Goal: Task Accomplishment & Management: Manage account settings

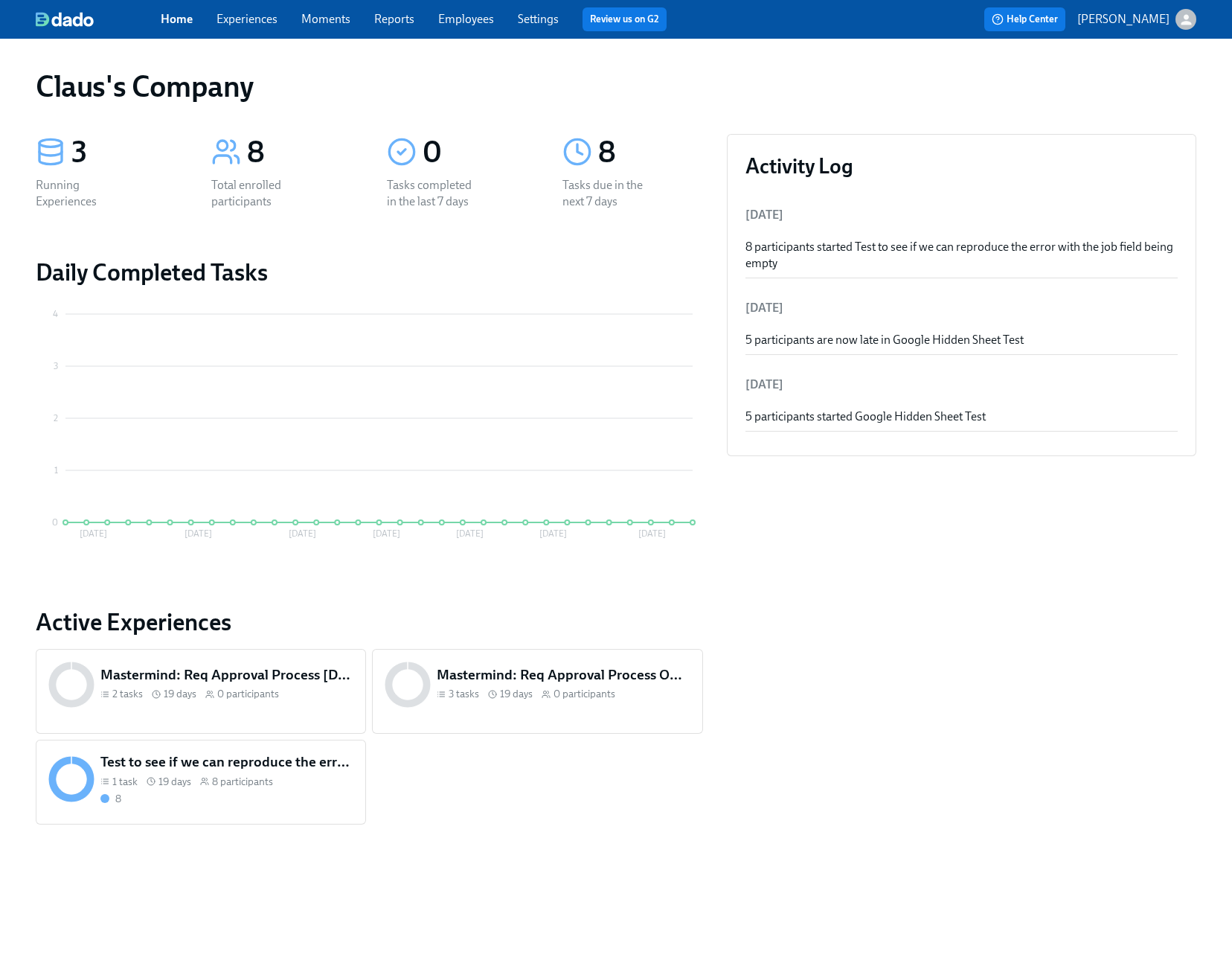
click at [1174, 23] on button "[PERSON_NAME]" at bounding box center [1137, 19] width 119 height 21
click at [1120, 86] on span "Switch organization..." at bounding box center [1114, 87] width 140 height 16
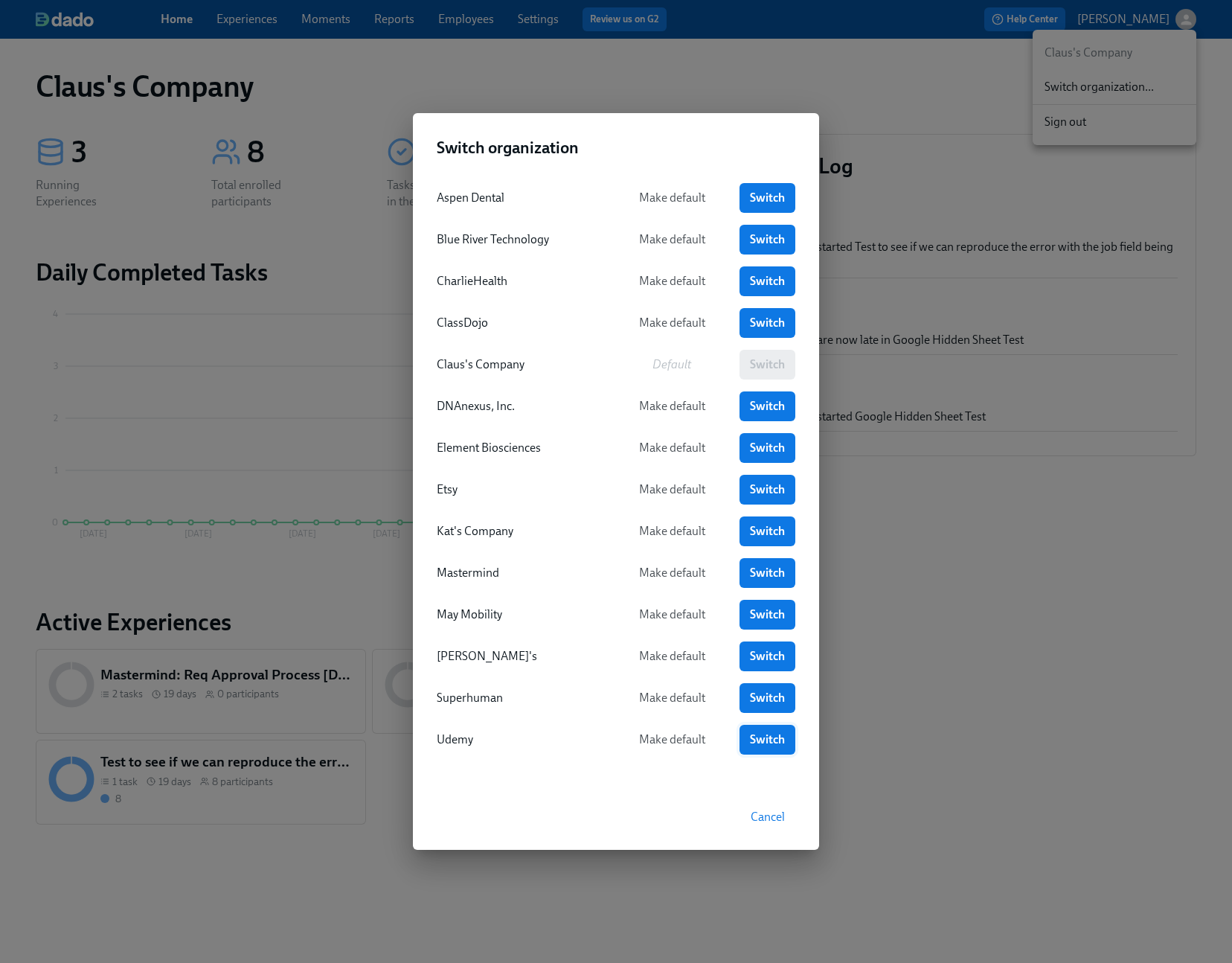
click at [770, 745] on span "Switch" at bounding box center [767, 739] width 35 height 15
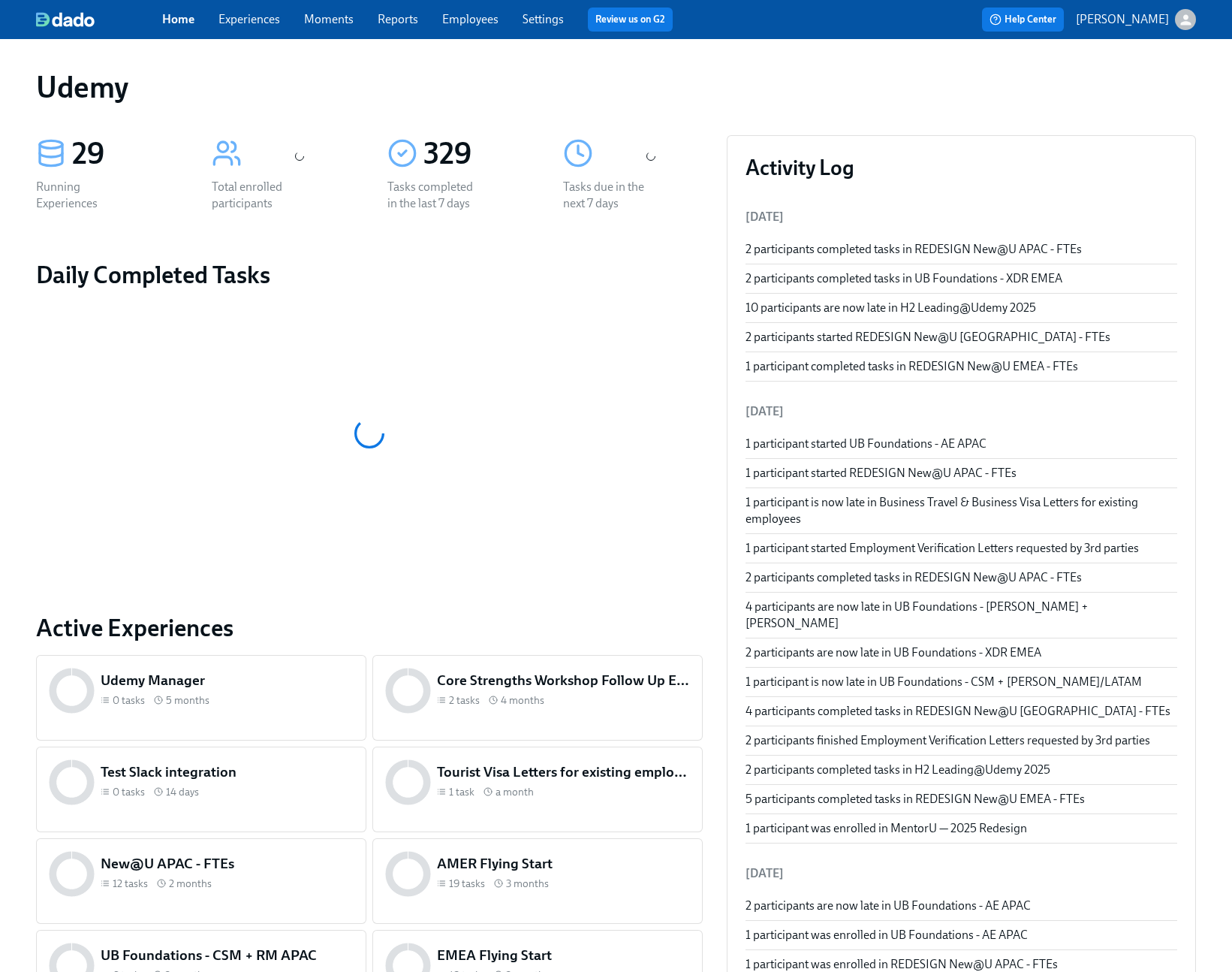
click at [271, 20] on link "Experiences" at bounding box center [249, 19] width 62 height 14
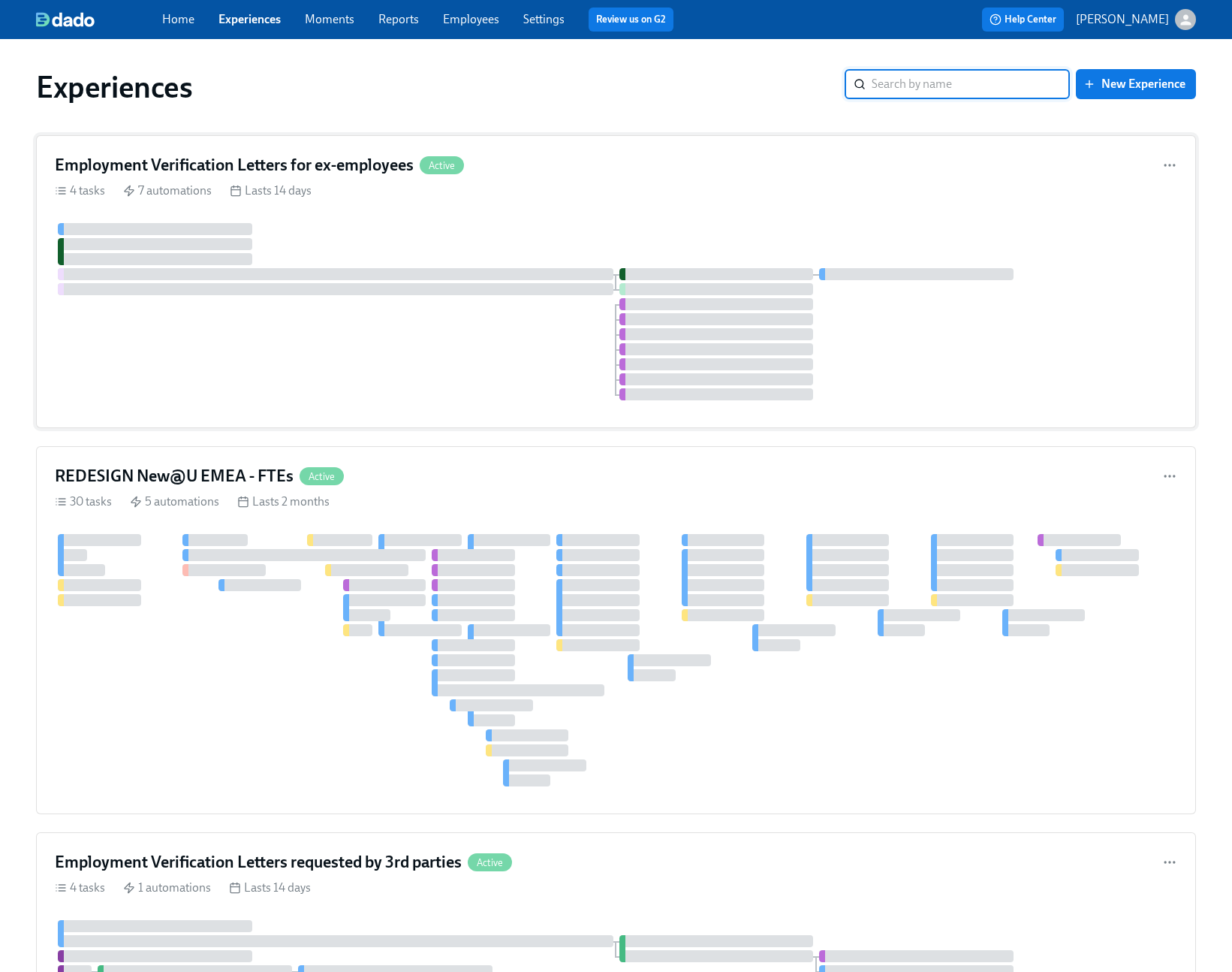
click at [350, 187] on div "4 tasks 7 automations Lasts 14 days" at bounding box center [616, 190] width 1123 height 16
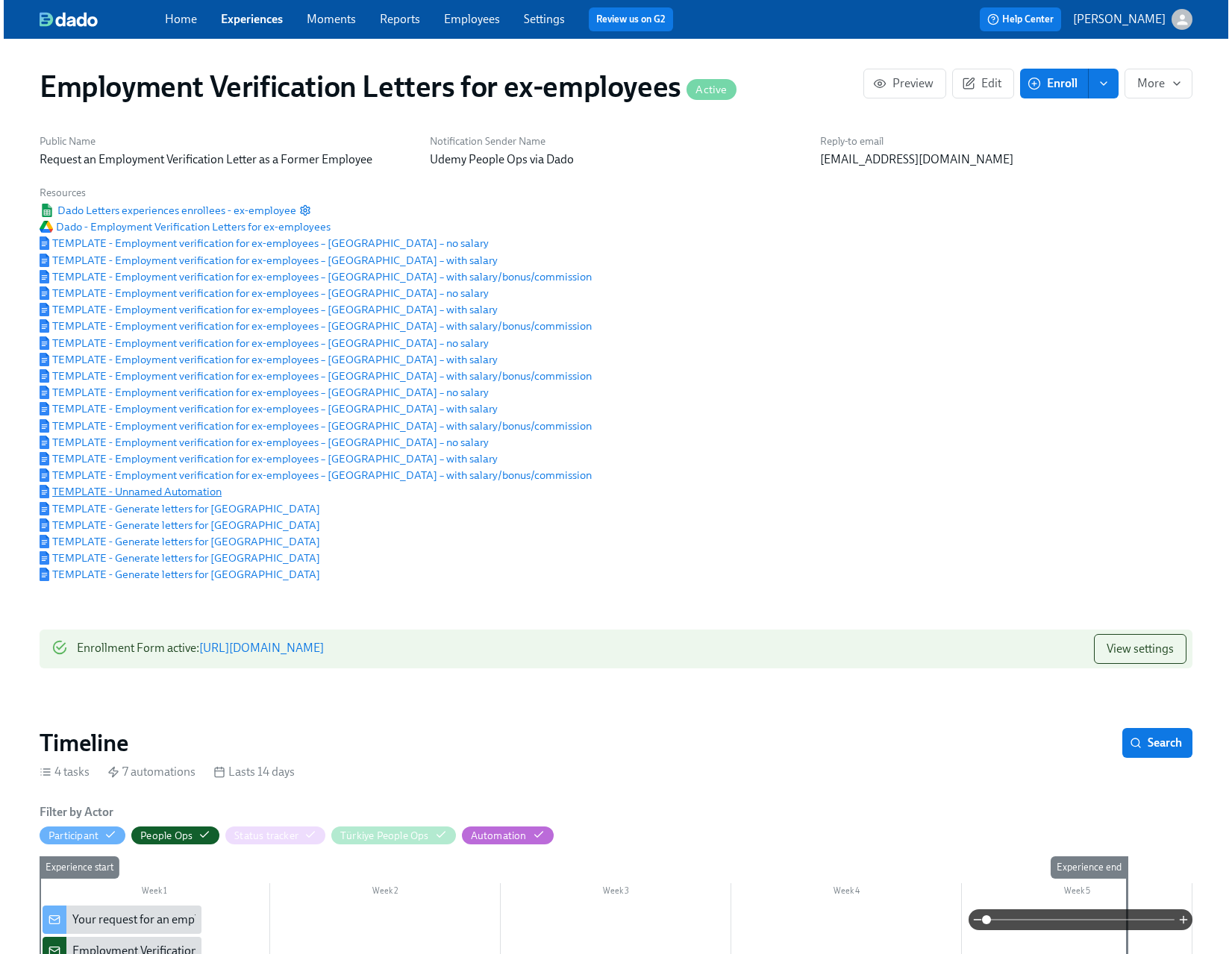
scroll to position [0, 485]
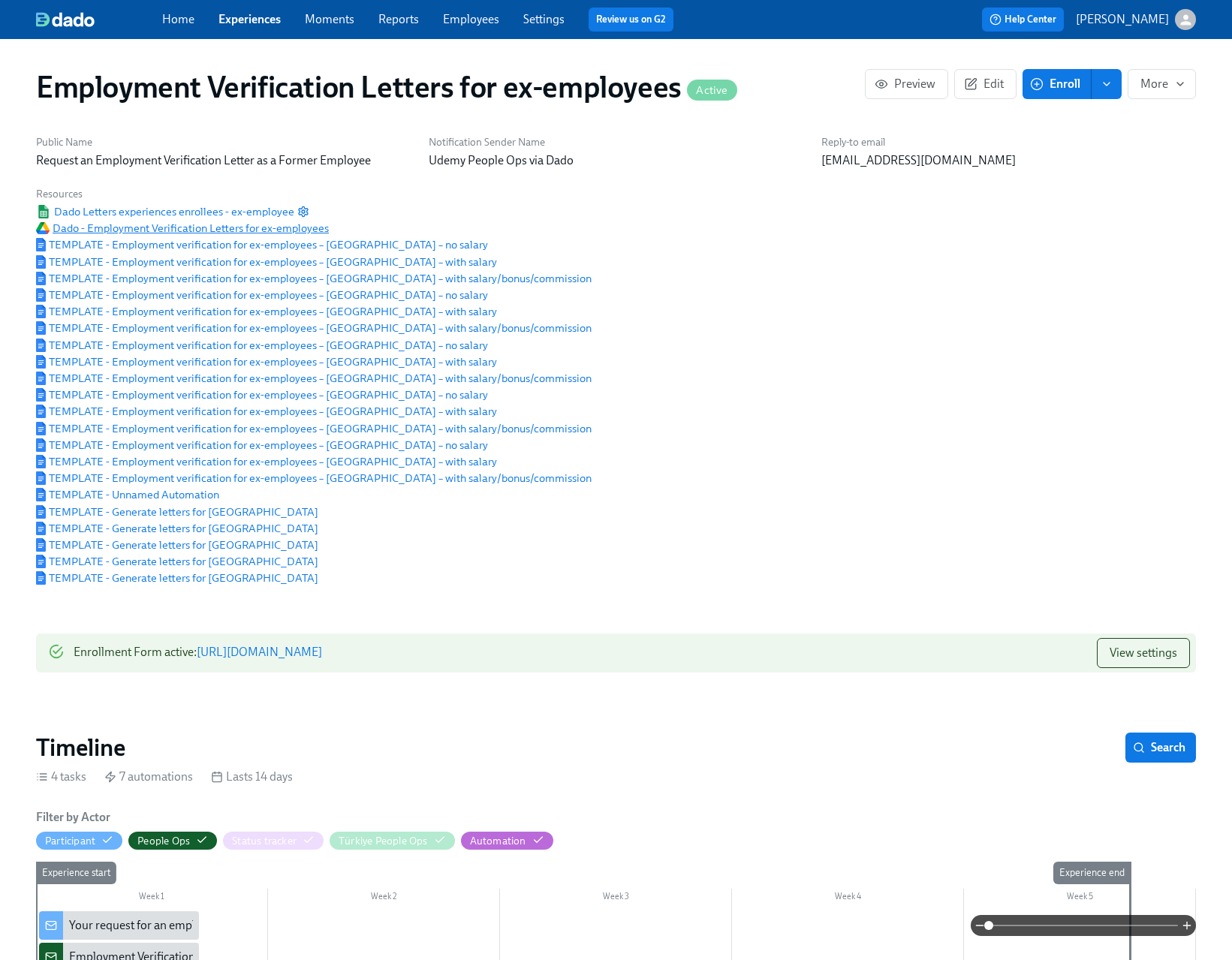
click at [147, 225] on span "Dado - Employment Verification Letters for ex-employees" at bounding box center [183, 227] width 293 height 15
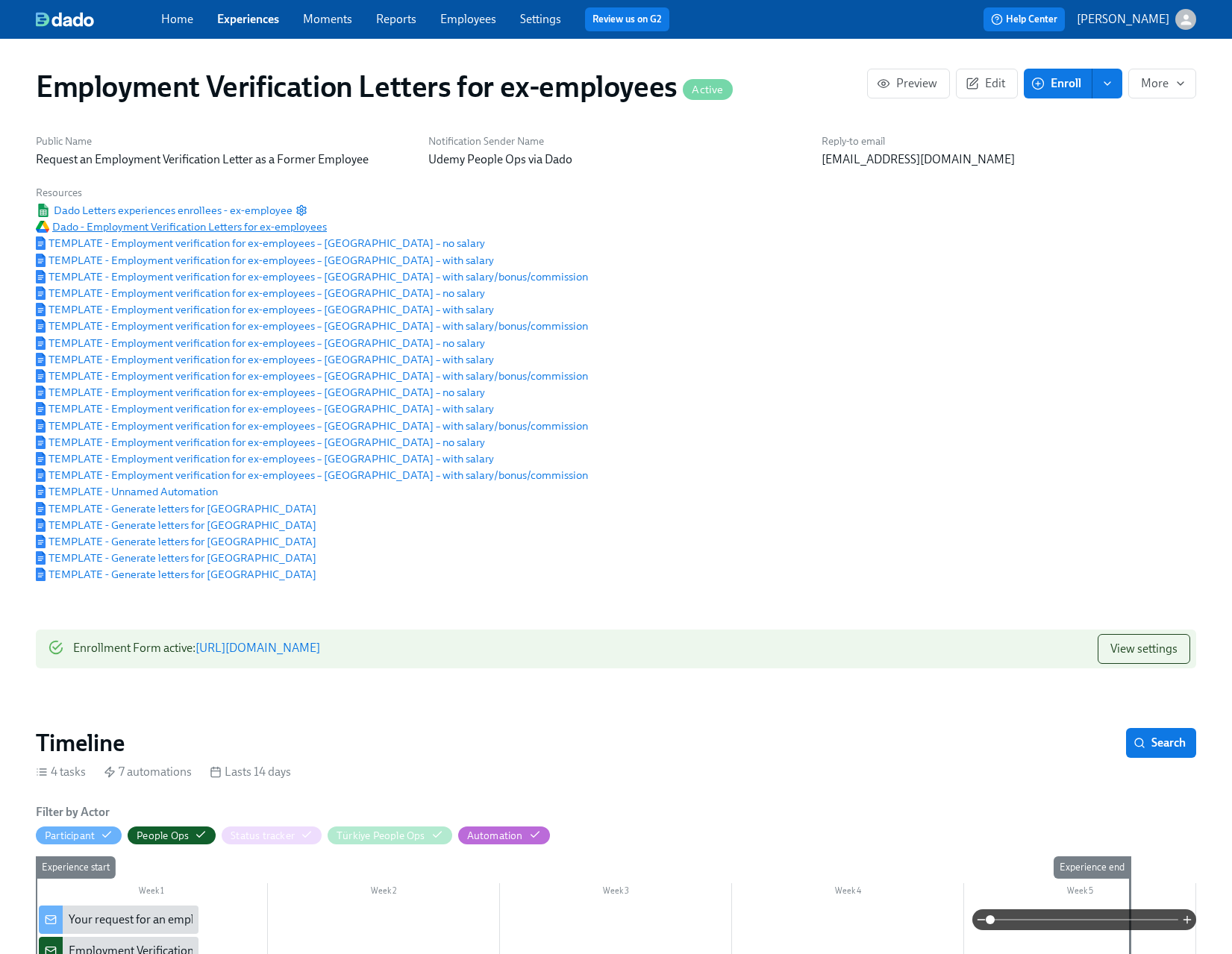
scroll to position [0, 478]
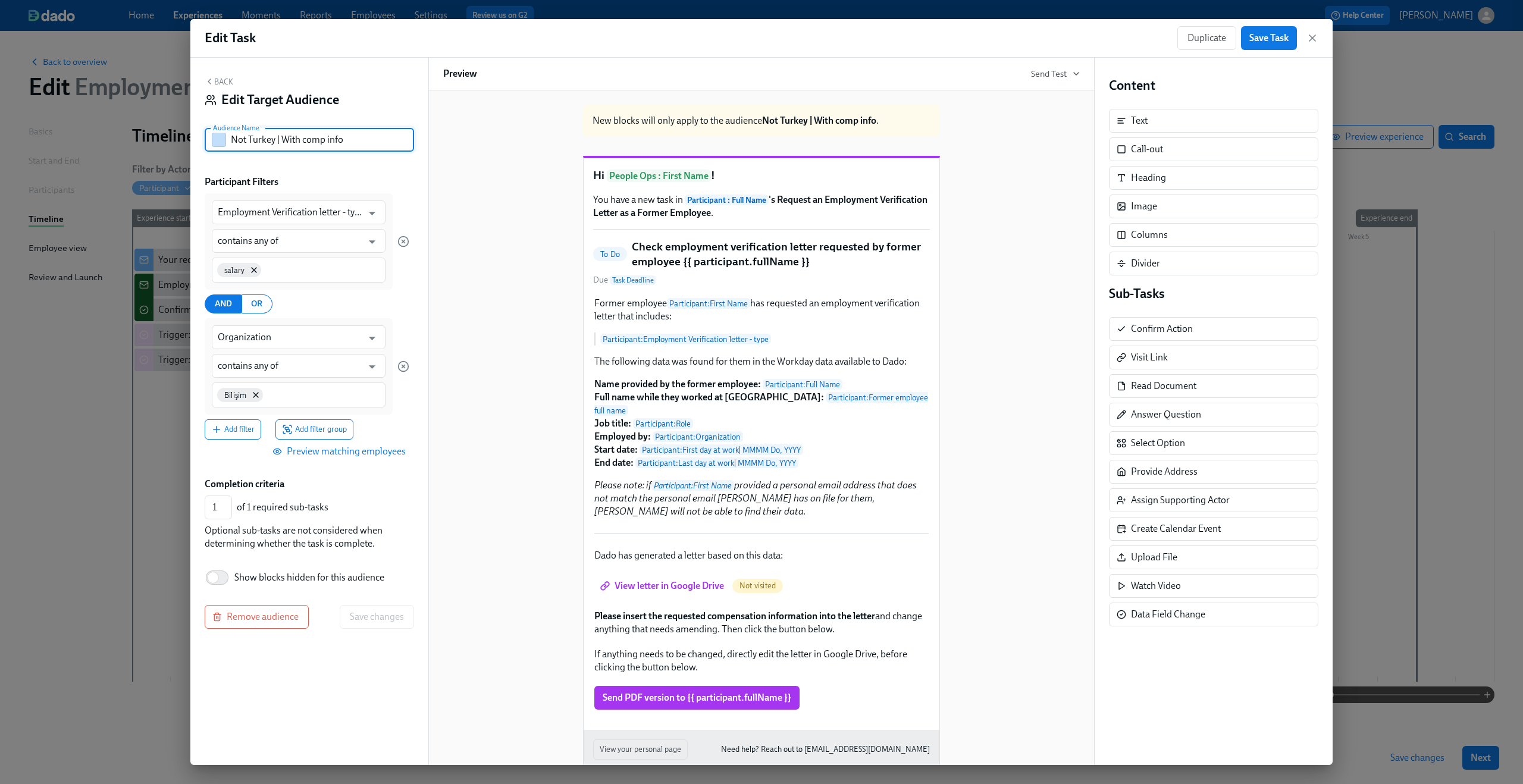
click at [146, 401] on div "Edit Task Duplicate Save Task Back Edit Target Audience Audience Name Not Turke…" at bounding box center [762, 392] width 1523 height 784
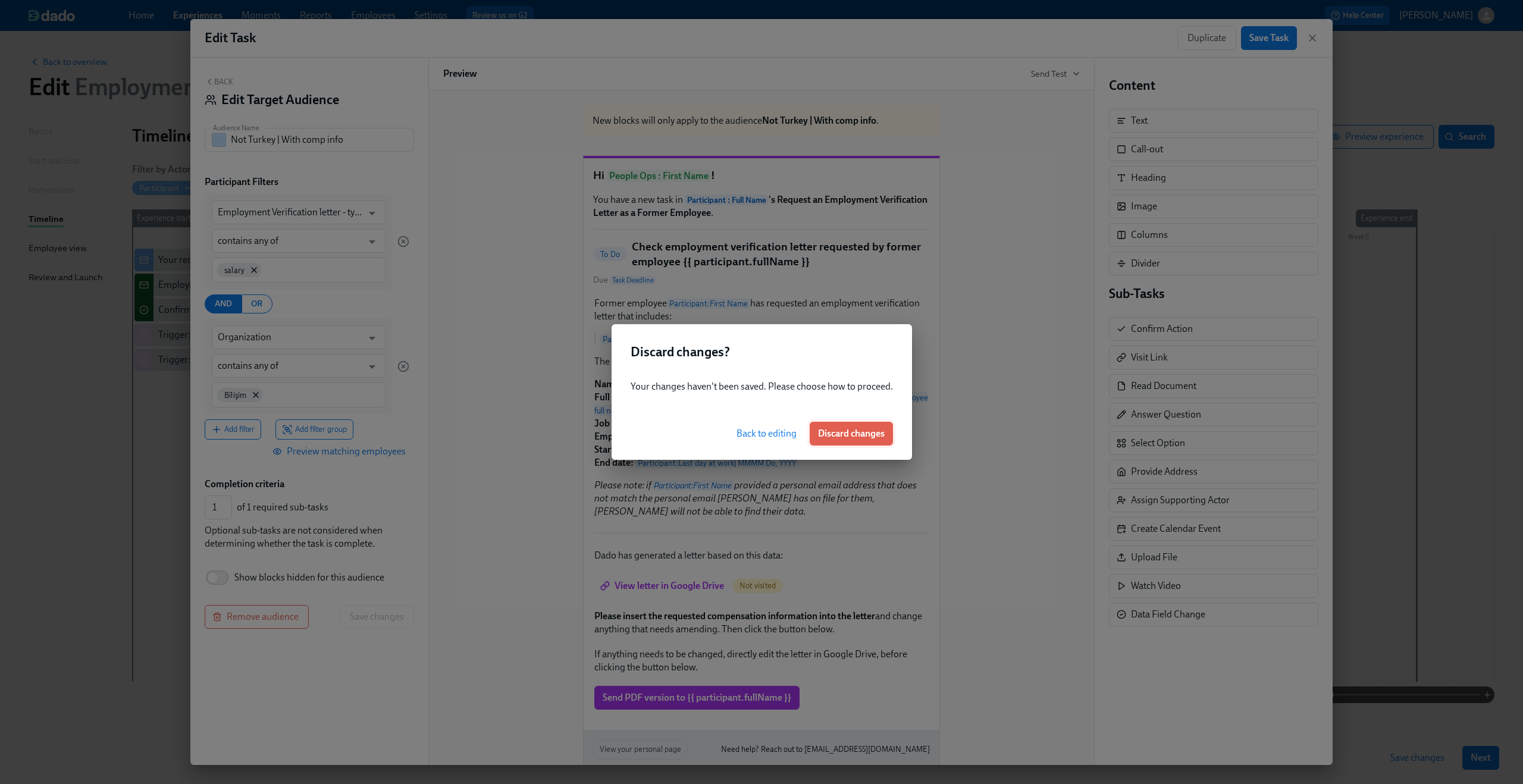
click at [847, 439] on span "Discard changes" at bounding box center [851, 433] width 67 height 12
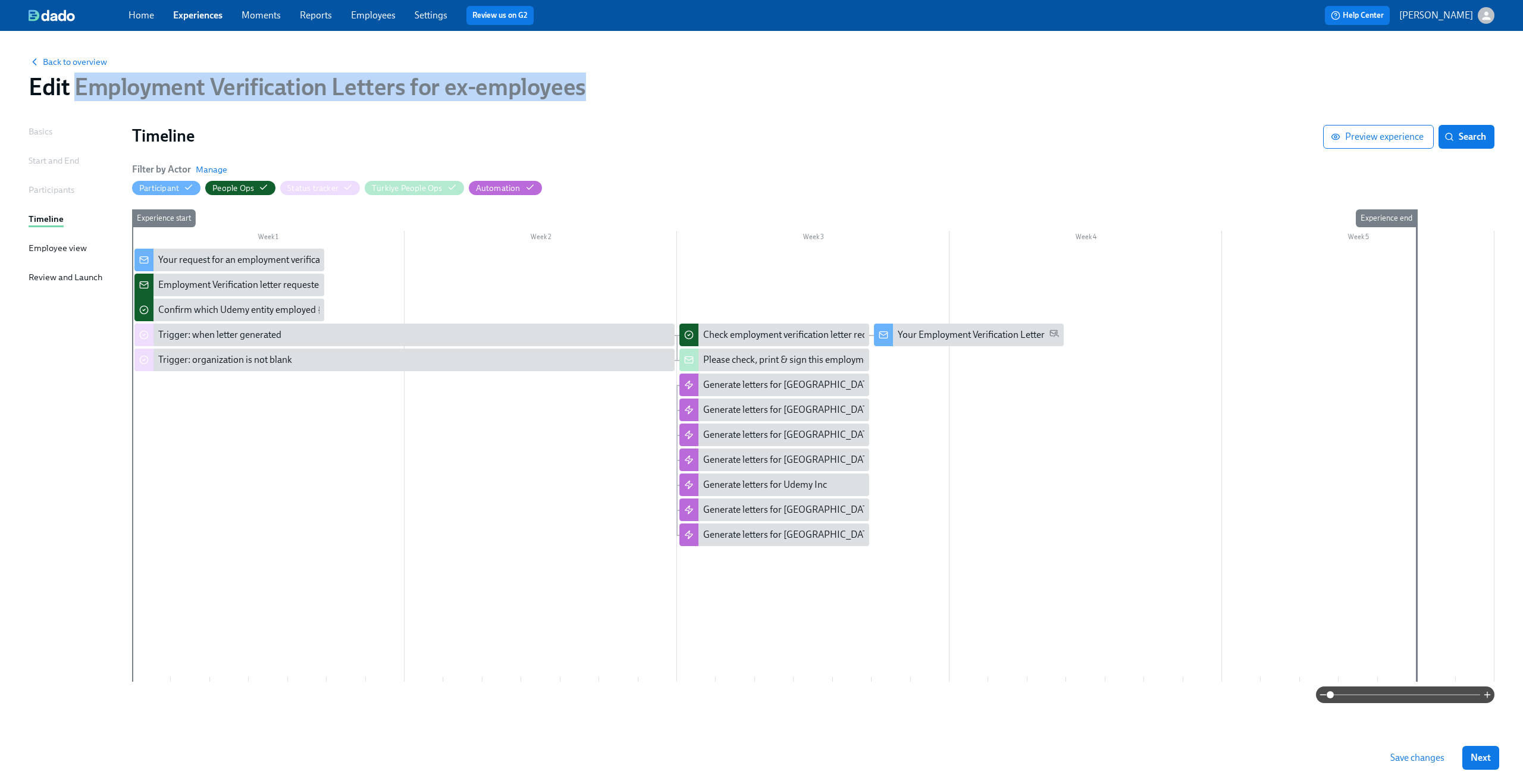
drag, startPoint x: 76, startPoint y: 85, endPoint x: 581, endPoint y: 85, distance: 505.0
click at [581, 85] on span "Employment Verification Letters for ex-employees" at bounding box center [327, 87] width 515 height 29
copy span "Employment Verification Letters for ex-employees"
click at [288, 90] on span "Employment Verification Letters for ex-employees" at bounding box center [327, 87] width 515 height 29
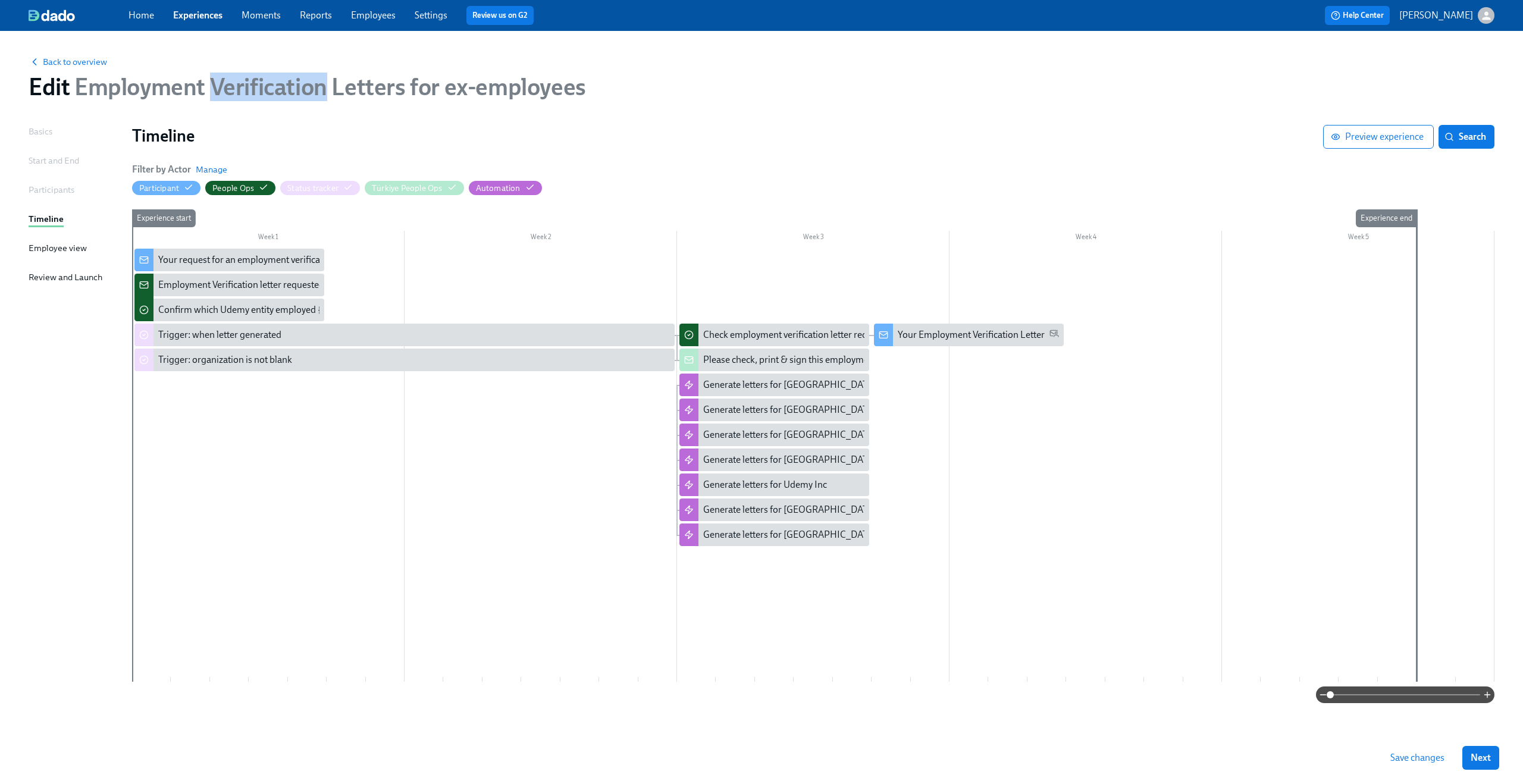
click at [288, 90] on span "Employment Verification Letters for ex-employees" at bounding box center [327, 87] width 515 height 29
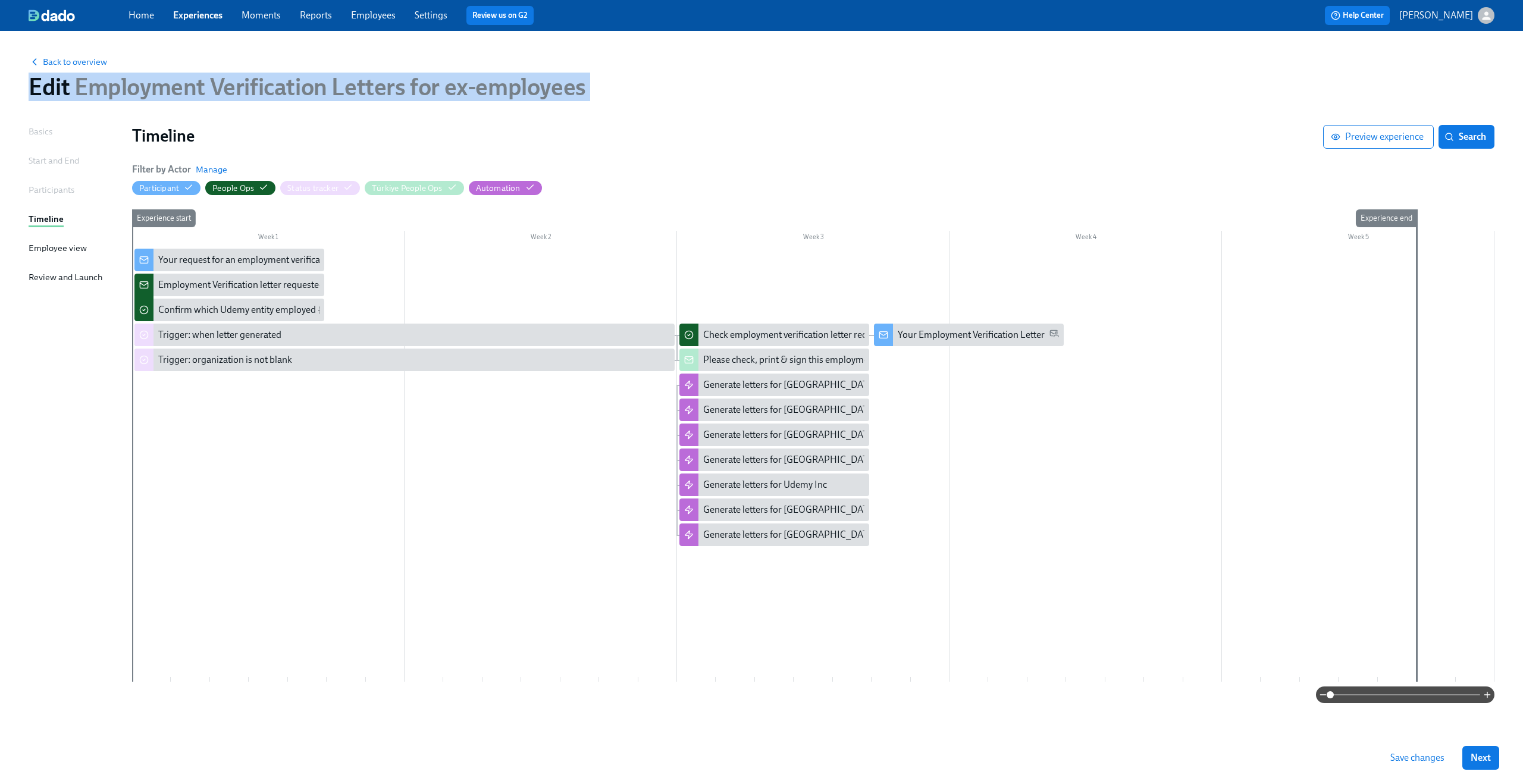
click at [288, 90] on span "Employment Verification Letters for ex-employees" at bounding box center [327, 87] width 515 height 29
click at [128, 104] on div "Back to overview Edit Employment Verification Letters for ex-employees" at bounding box center [762, 78] width 1485 height 65
drag, startPoint x: 75, startPoint y: 88, endPoint x: 599, endPoint y: 100, distance: 524.1
click at [599, 100] on div "Edit Employment Verification Letters for ex-employees" at bounding box center [762, 87] width 1466 height 29
copy span "Employment Verification Letters for ex-employees"
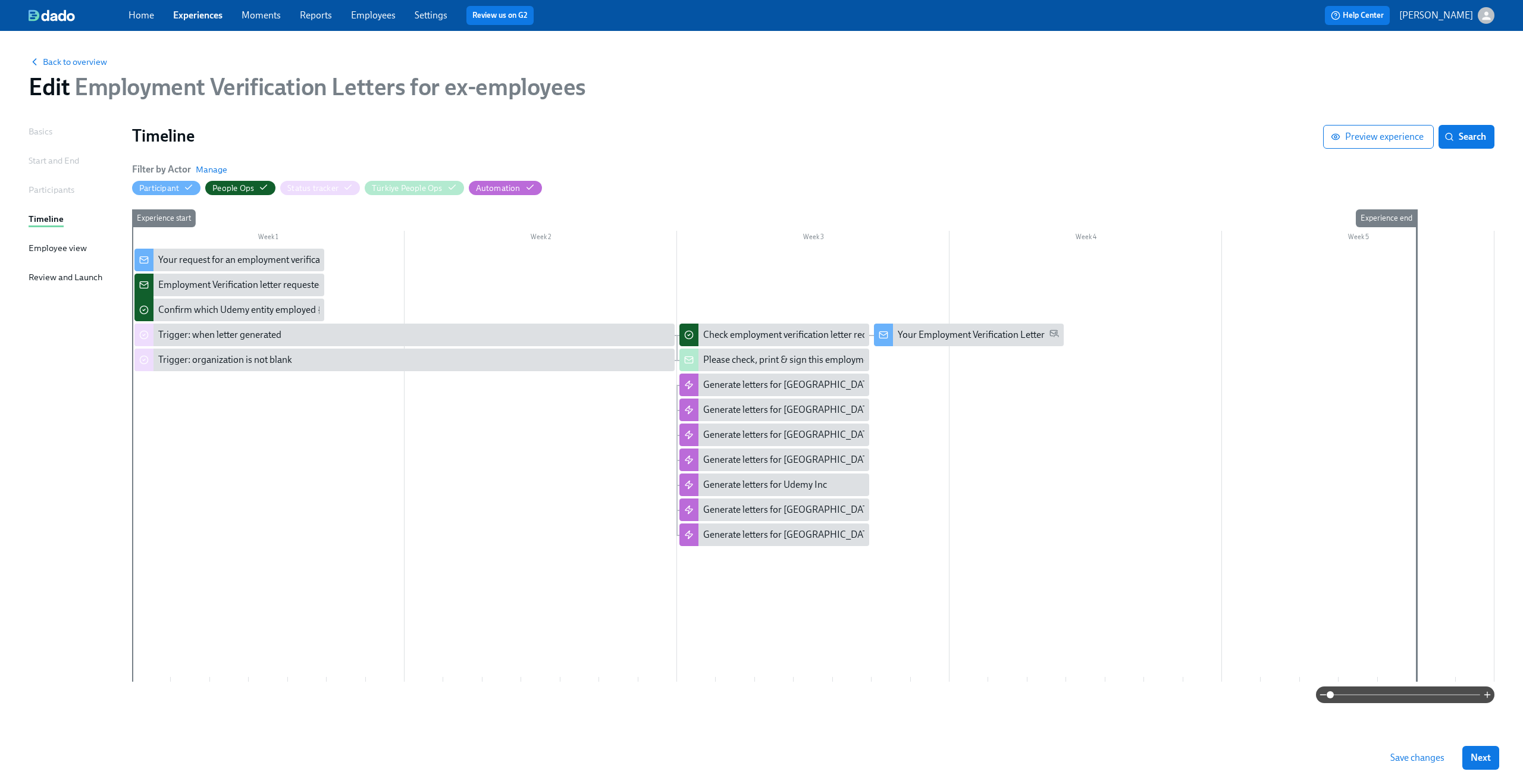
click at [673, 194] on div "Filter by Actor Manage Participant People Ops Status tracker Türkiye People Ops…" at bounding box center [813, 179] width 1362 height 32
click at [759, 342] on div "Check employment verification letter requested by former employee {{ participan…" at bounding box center [774, 335] width 190 height 23
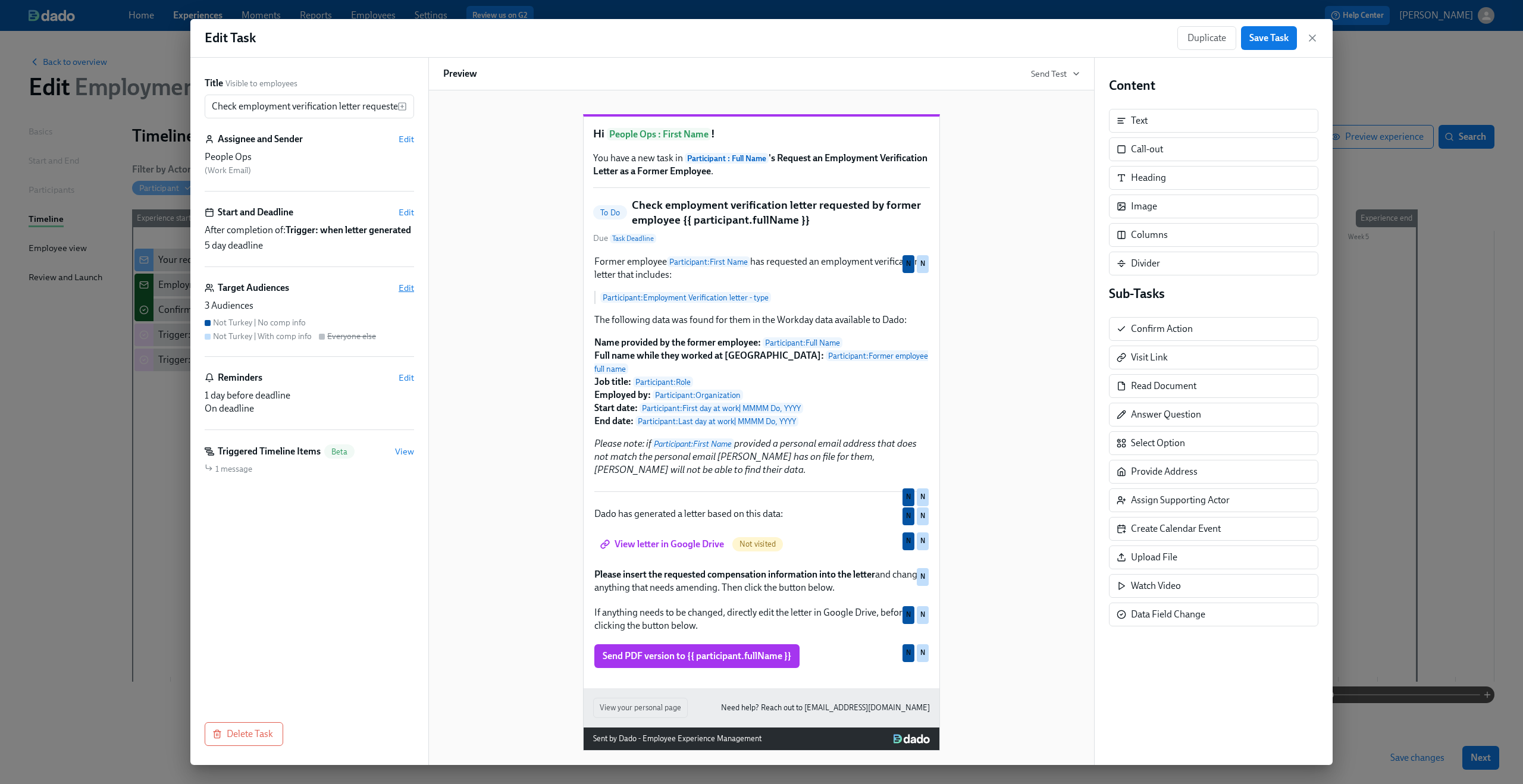
click at [405, 294] on span "Edit" at bounding box center [406, 287] width 16 height 12
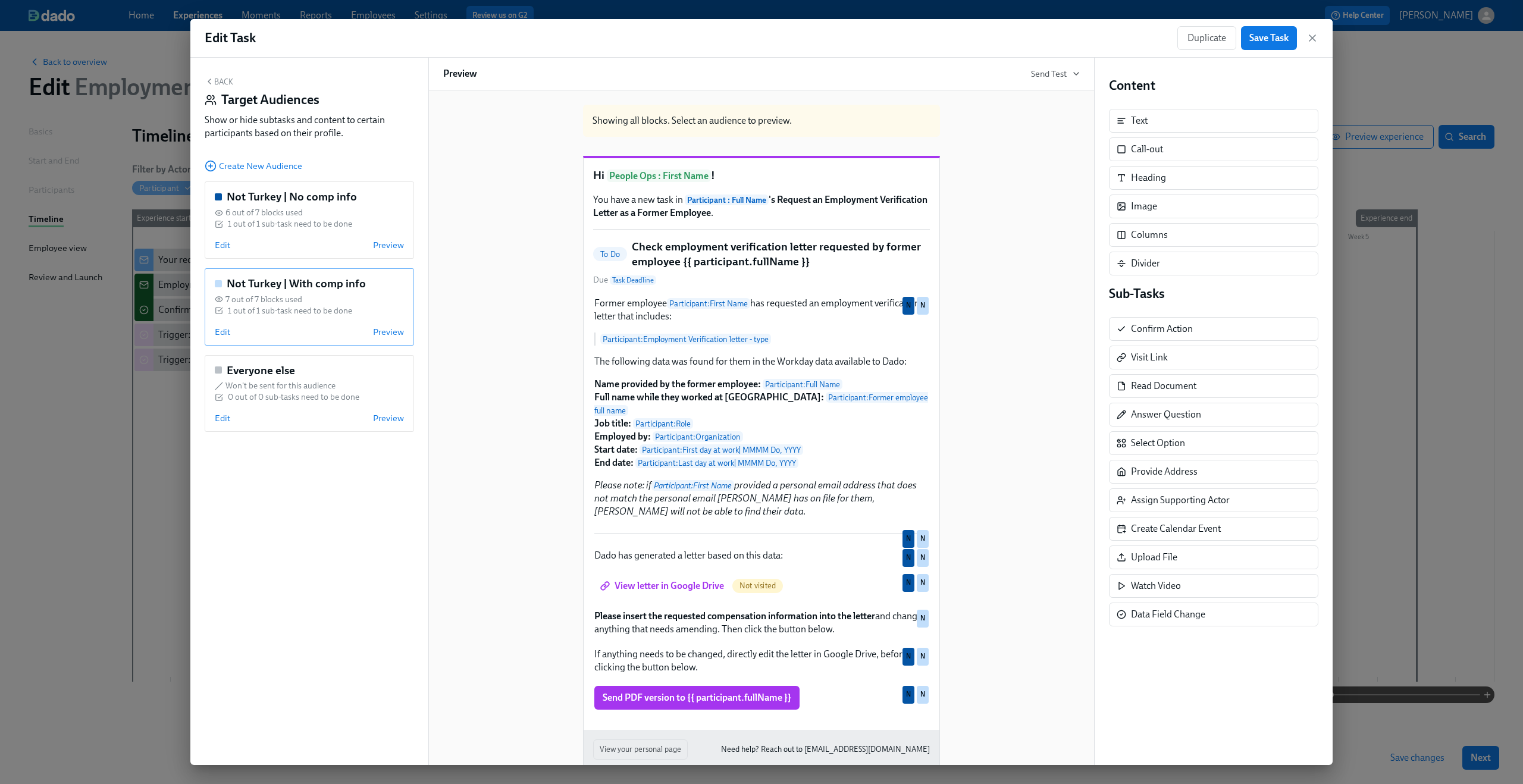
click at [230, 328] on div "Edit Preview" at bounding box center [309, 331] width 189 height 12
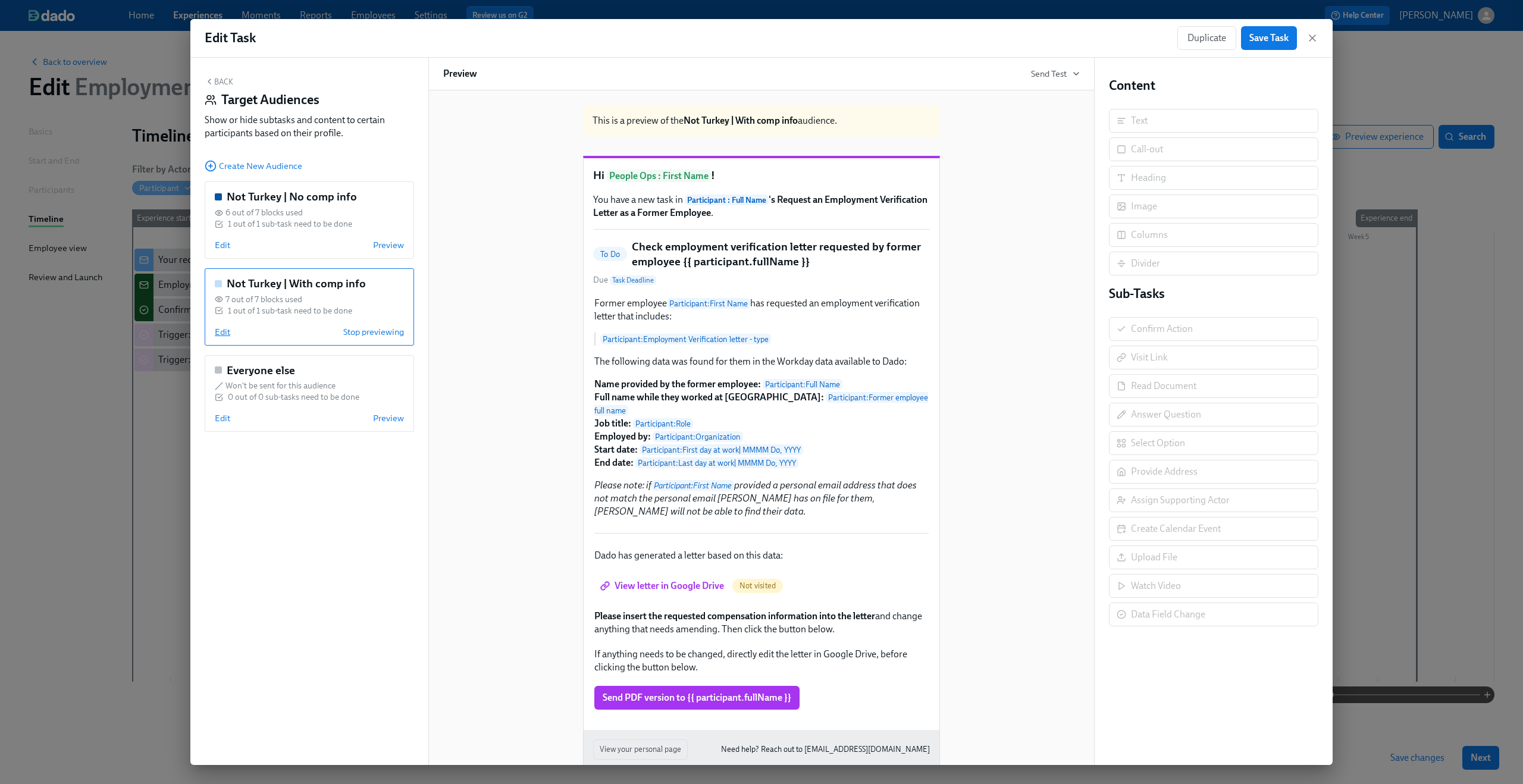
click at [224, 327] on span "Edit" at bounding box center [222, 331] width 16 height 12
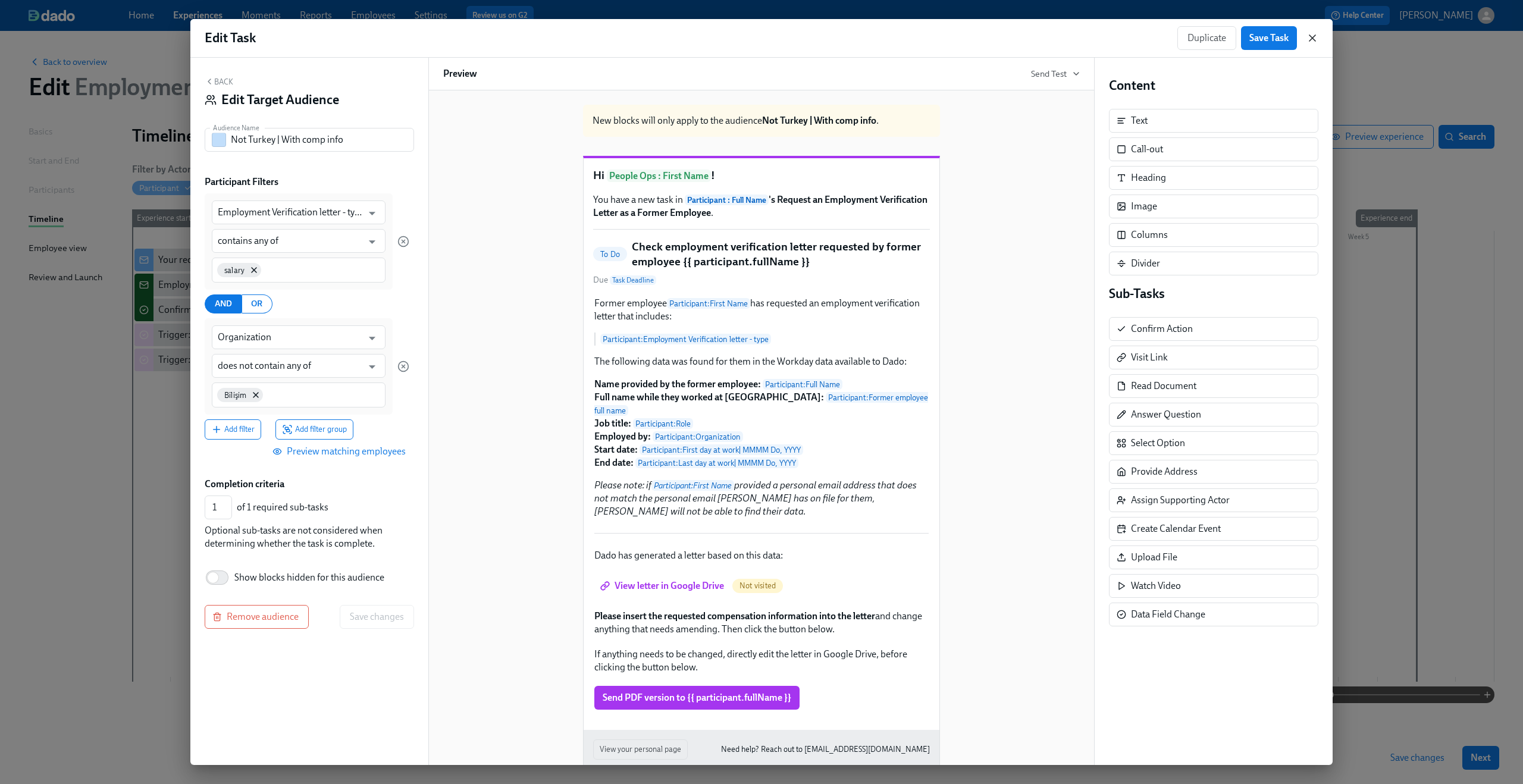
click at [1311, 42] on icon "button" at bounding box center [1312, 38] width 12 height 12
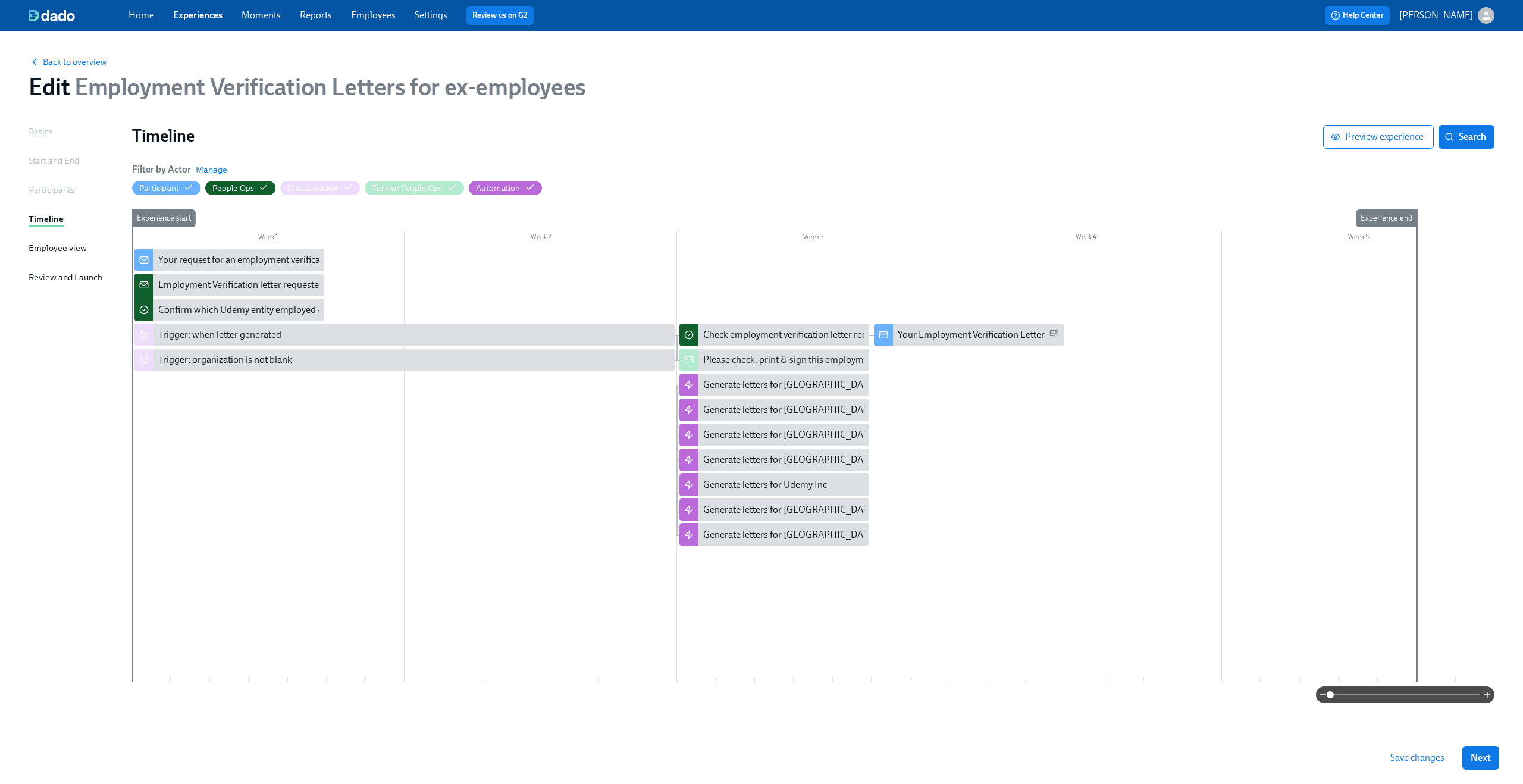
click at [212, 19] on link "Experiences" at bounding box center [198, 15] width 49 height 11
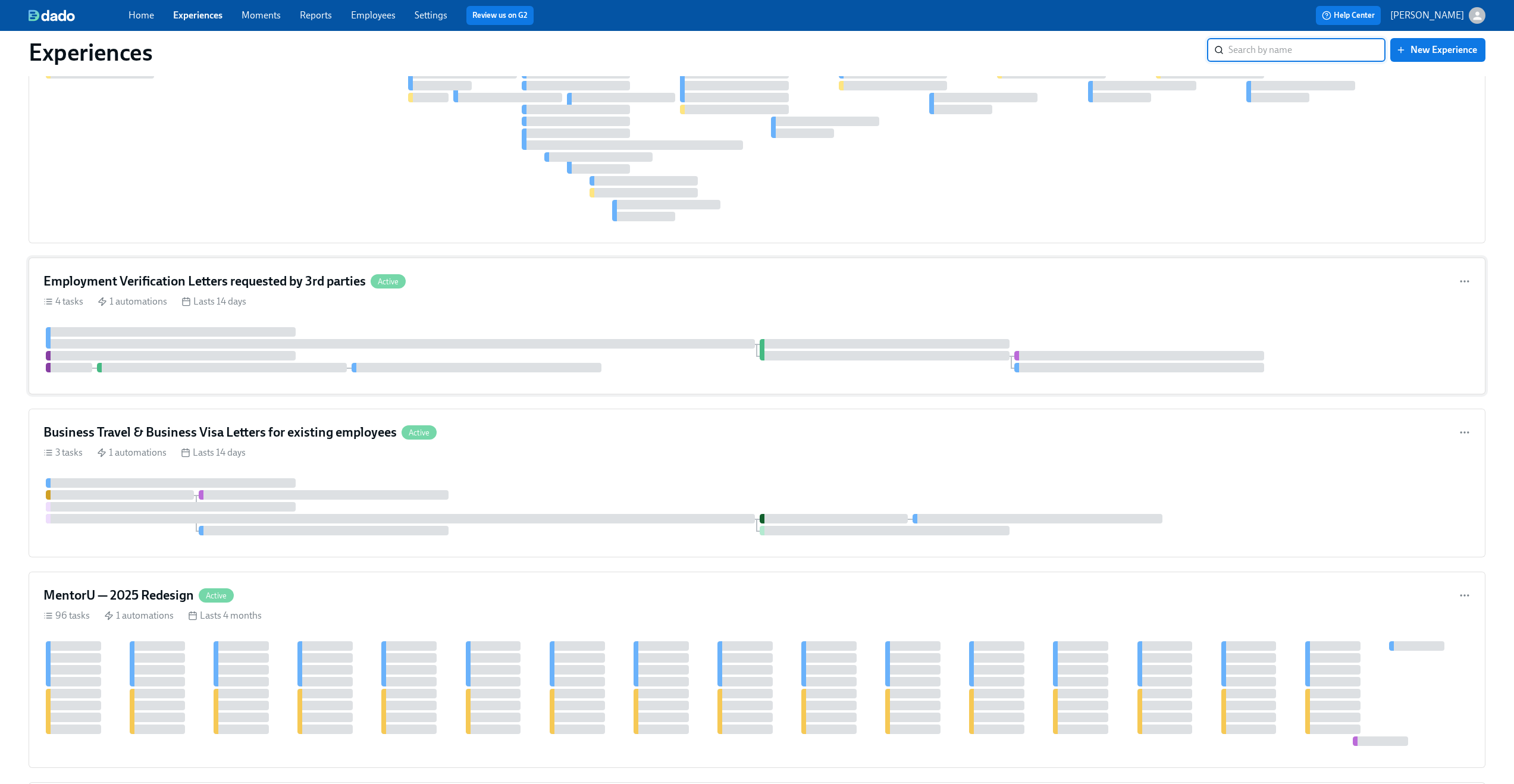
scroll to position [434, 0]
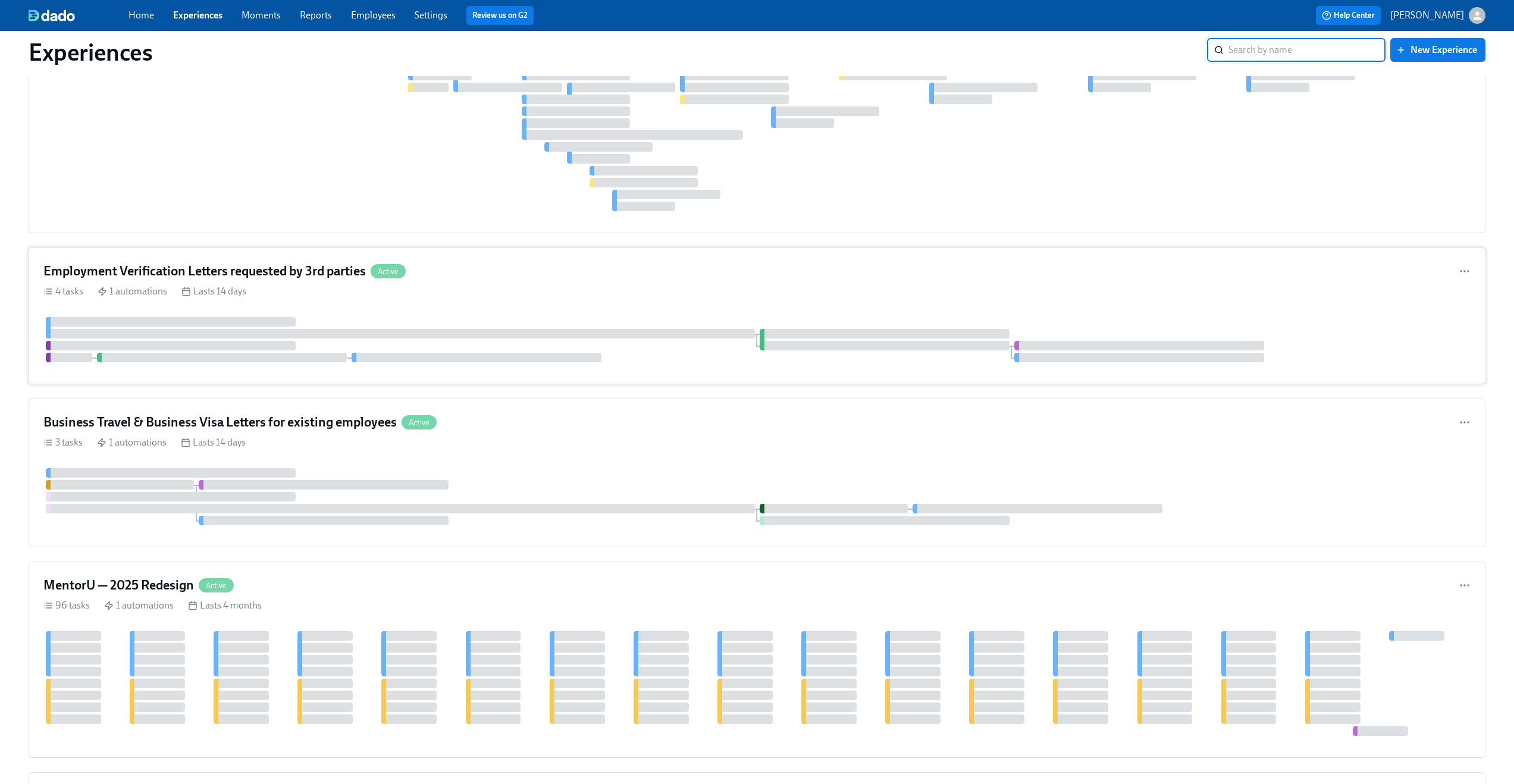
click at [516, 280] on div "Employment Verification Letters requested by 3rd parties Active" at bounding box center [757, 271] width 1427 height 18
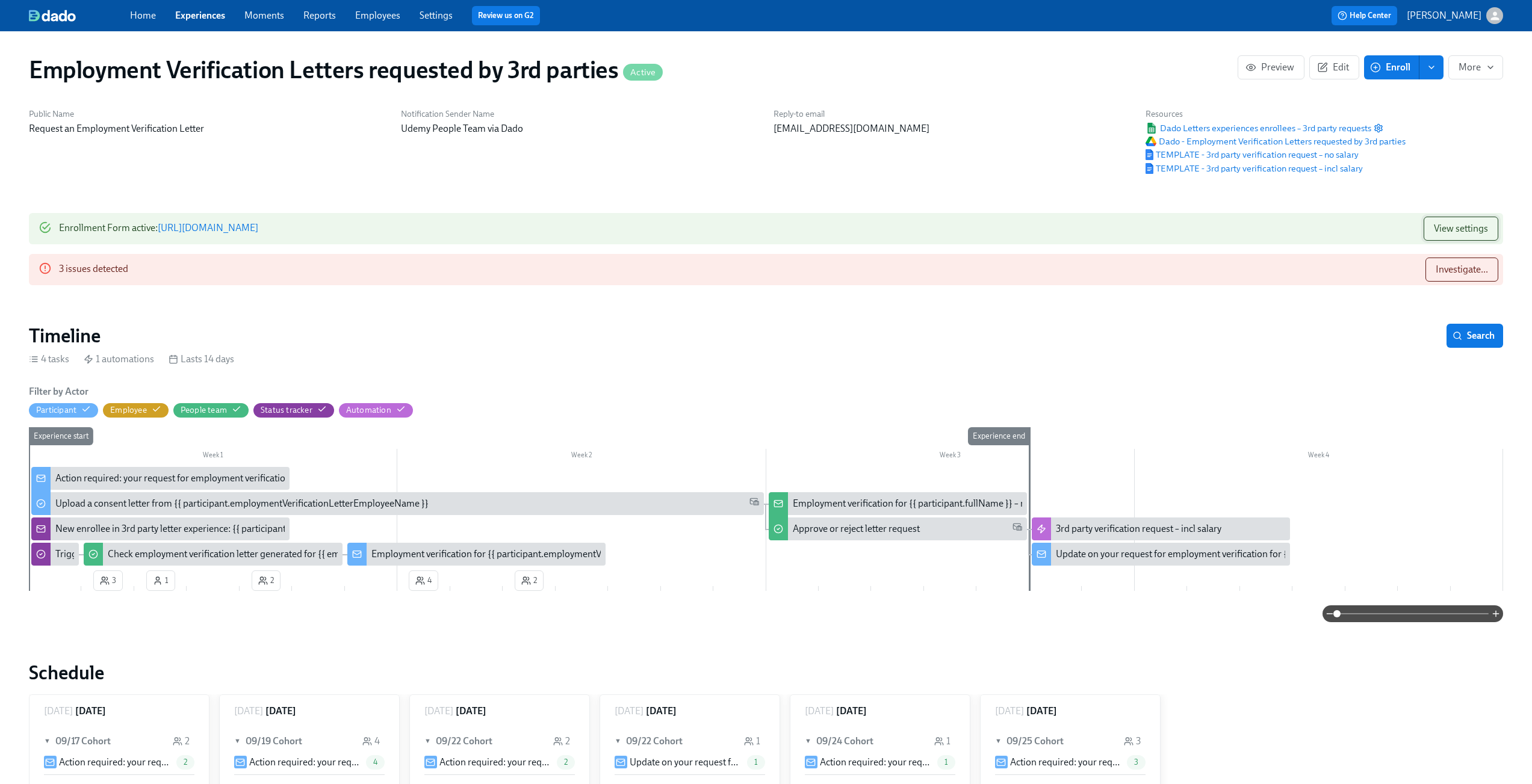
click at [1444, 231] on span "View settings" at bounding box center [1461, 228] width 54 height 12
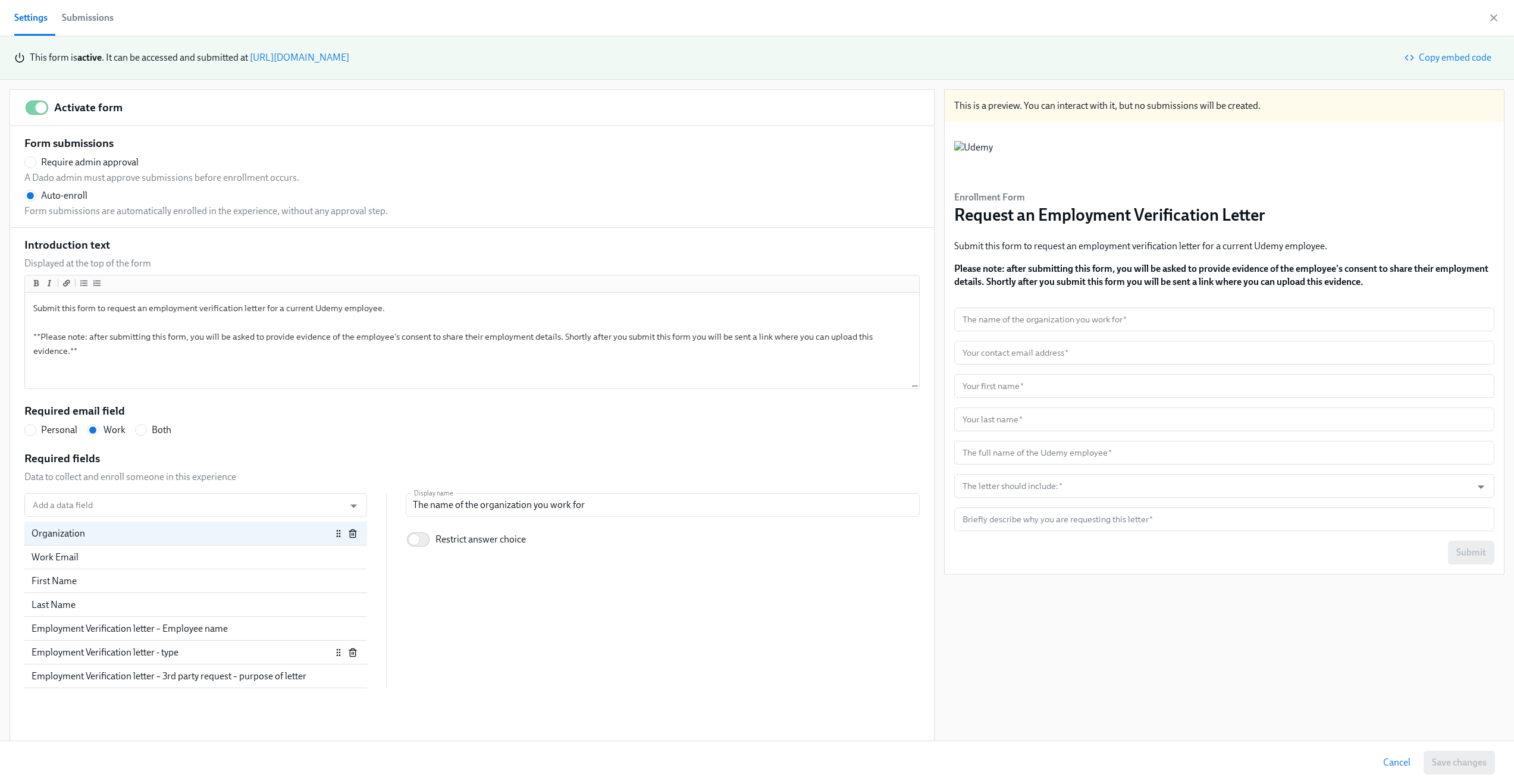
click at [190, 652] on div "Employment Verification letter - type" at bounding box center [181, 652] width 300 height 13
radio input "false"
type input "The letter should include:"
checkbox input "true"
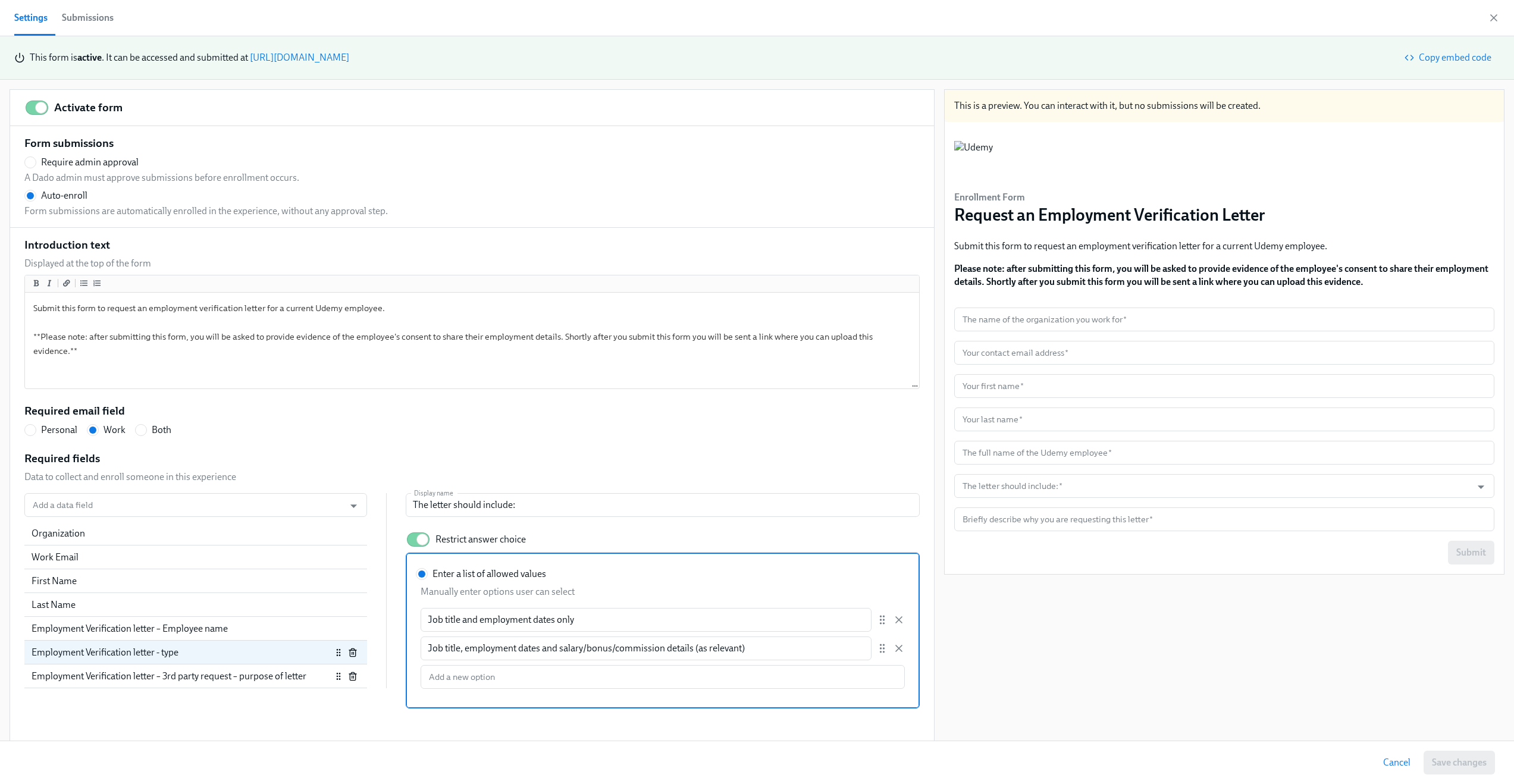
click at [183, 679] on div "Employment Verification letter – 3rd party request – purpose of letter" at bounding box center [181, 676] width 300 height 13
radio input "false"
type input "Briefly describe why you are requesting this letter"
checkbox input "false"
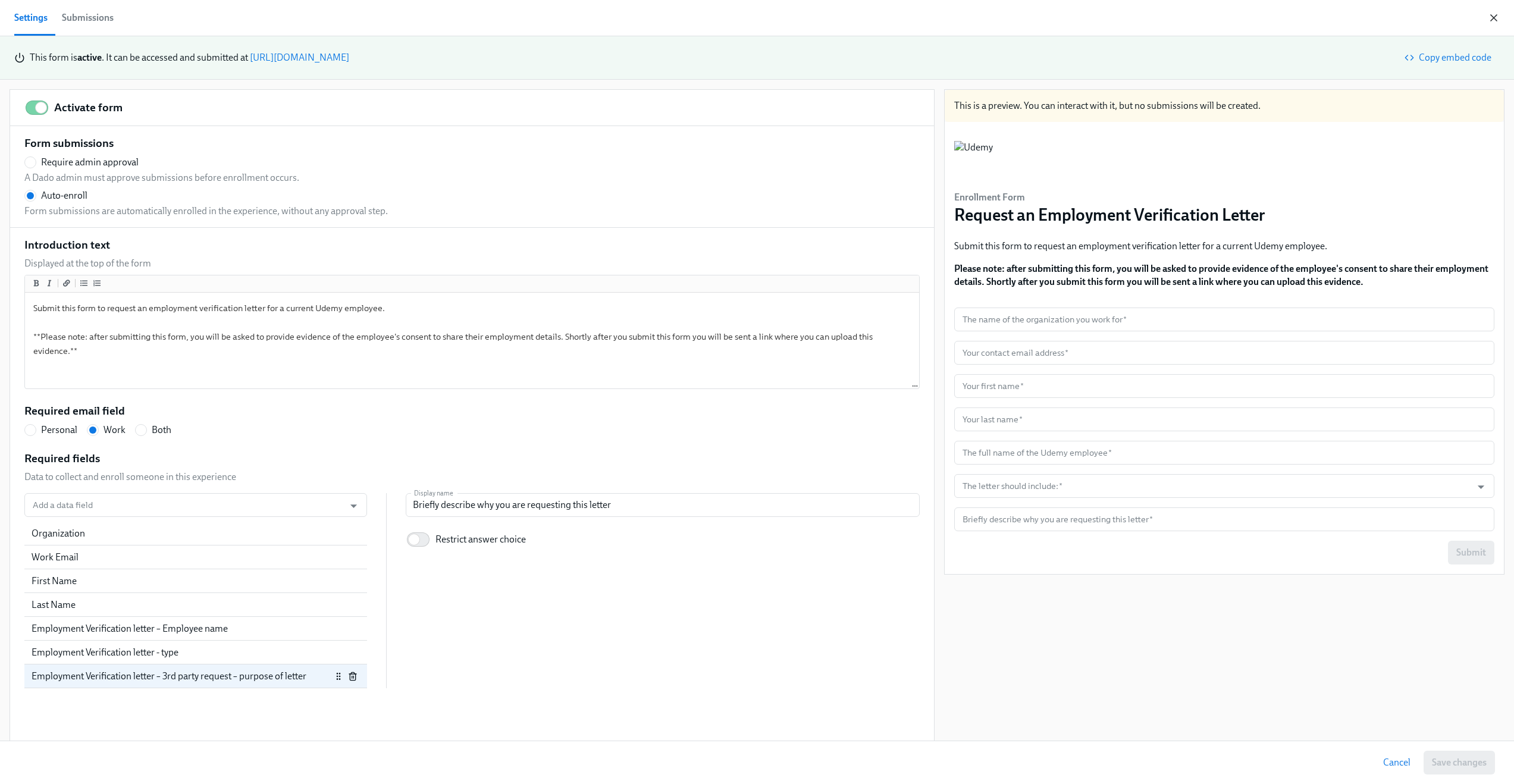
click at [1493, 15] on icon "button" at bounding box center [1493, 17] width 12 height 12
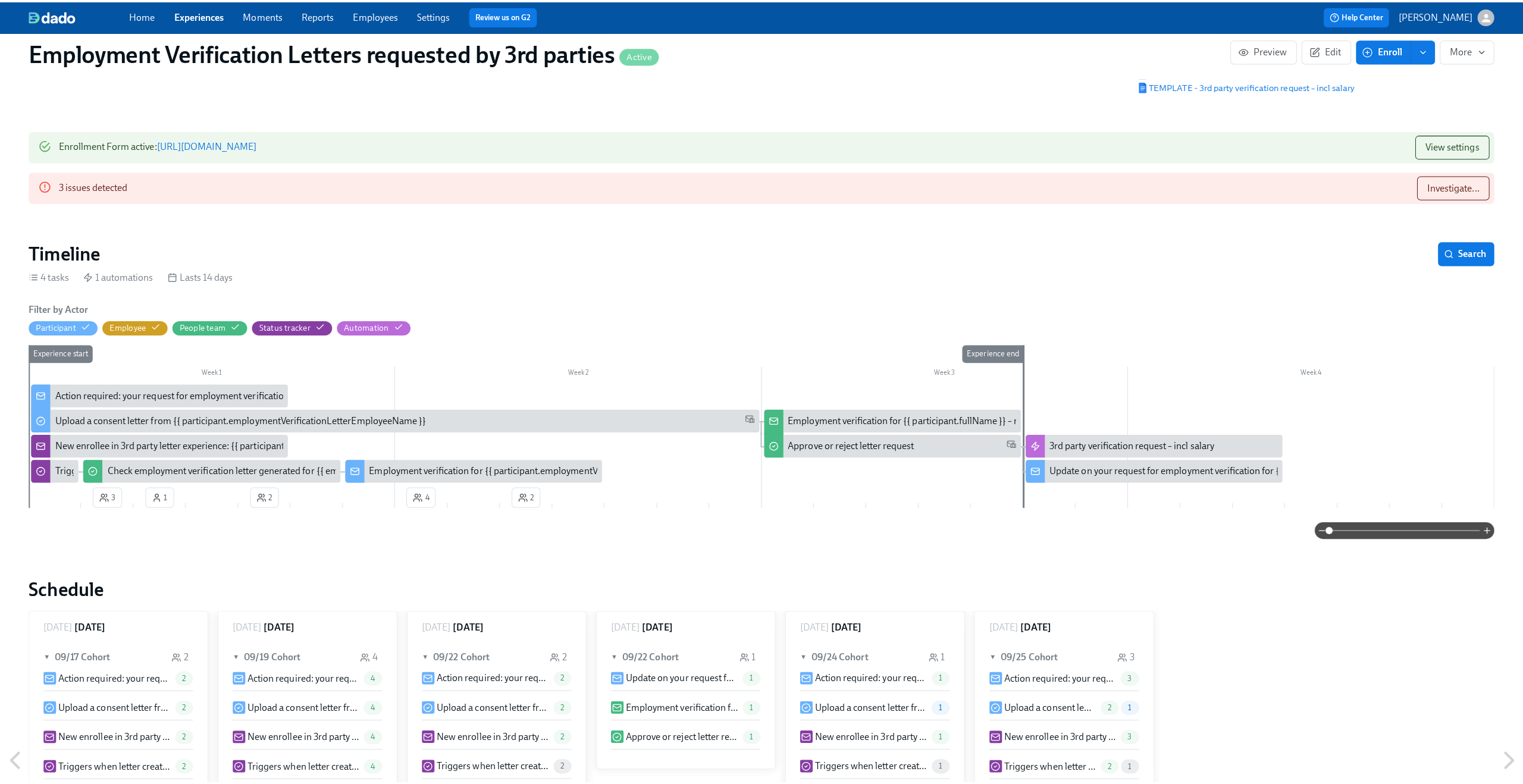
scroll to position [112, 0]
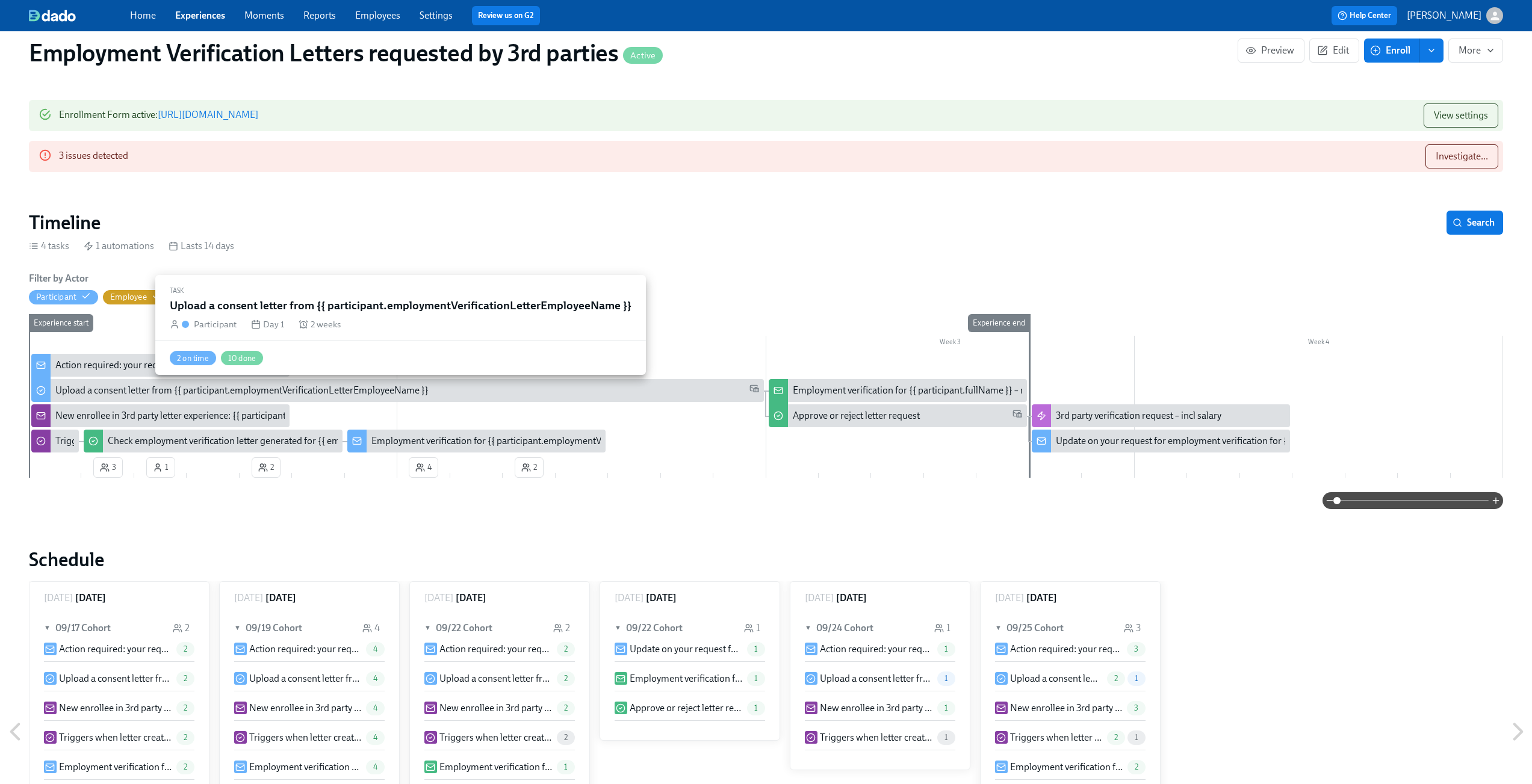
click at [200, 388] on div "Upload a consent letter from {{ participant.employmentVerificationLetterEmploye…" at bounding box center [242, 390] width 373 height 13
click at [122, 393] on div "Upload a consent letter from {{ participant.employmentVerificationLetterEmploye…" at bounding box center [242, 390] width 373 height 13
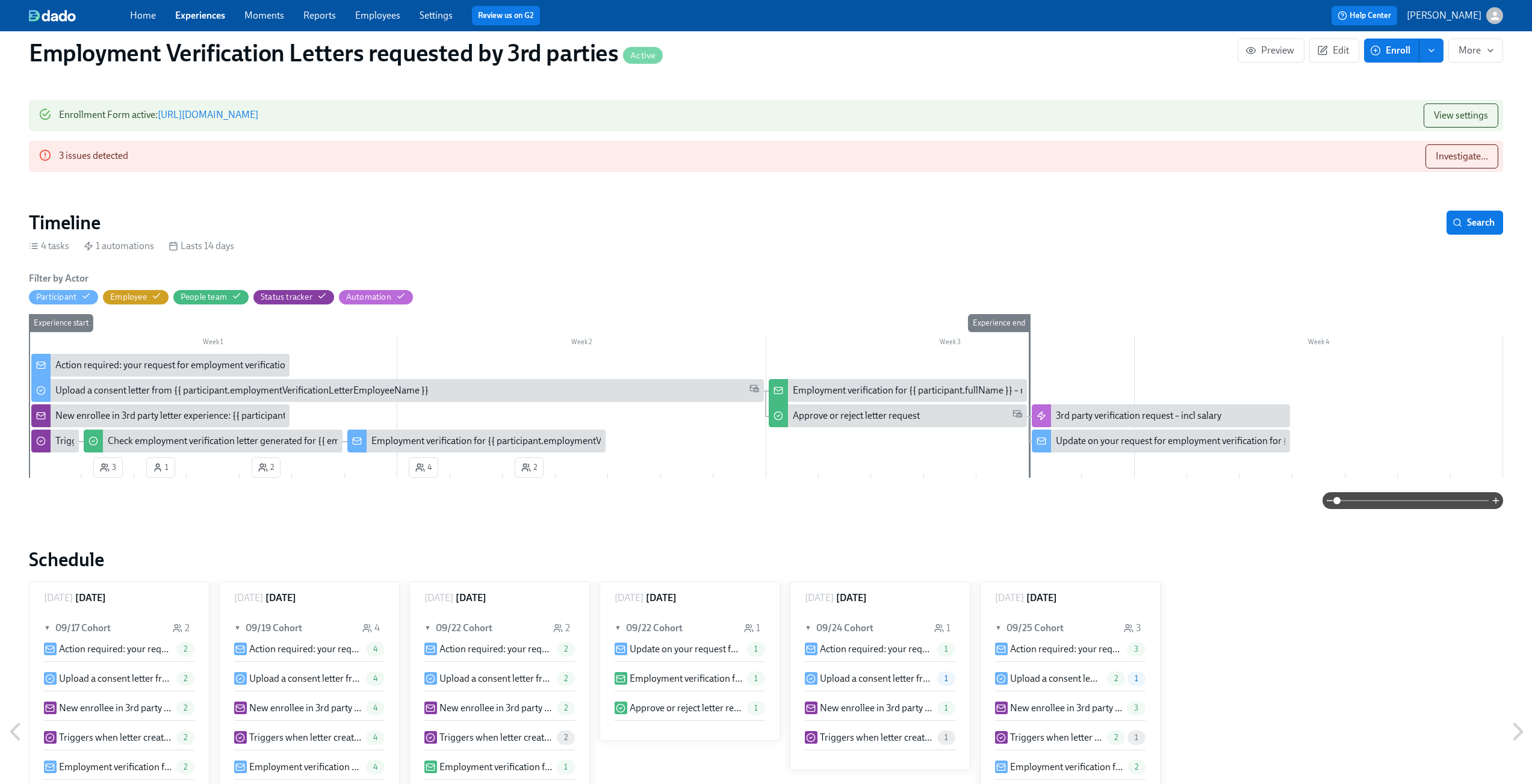
click at [124, 369] on div "Action required: your request for employment verification for {{ participant.em…" at bounding box center [308, 365] width 506 height 13
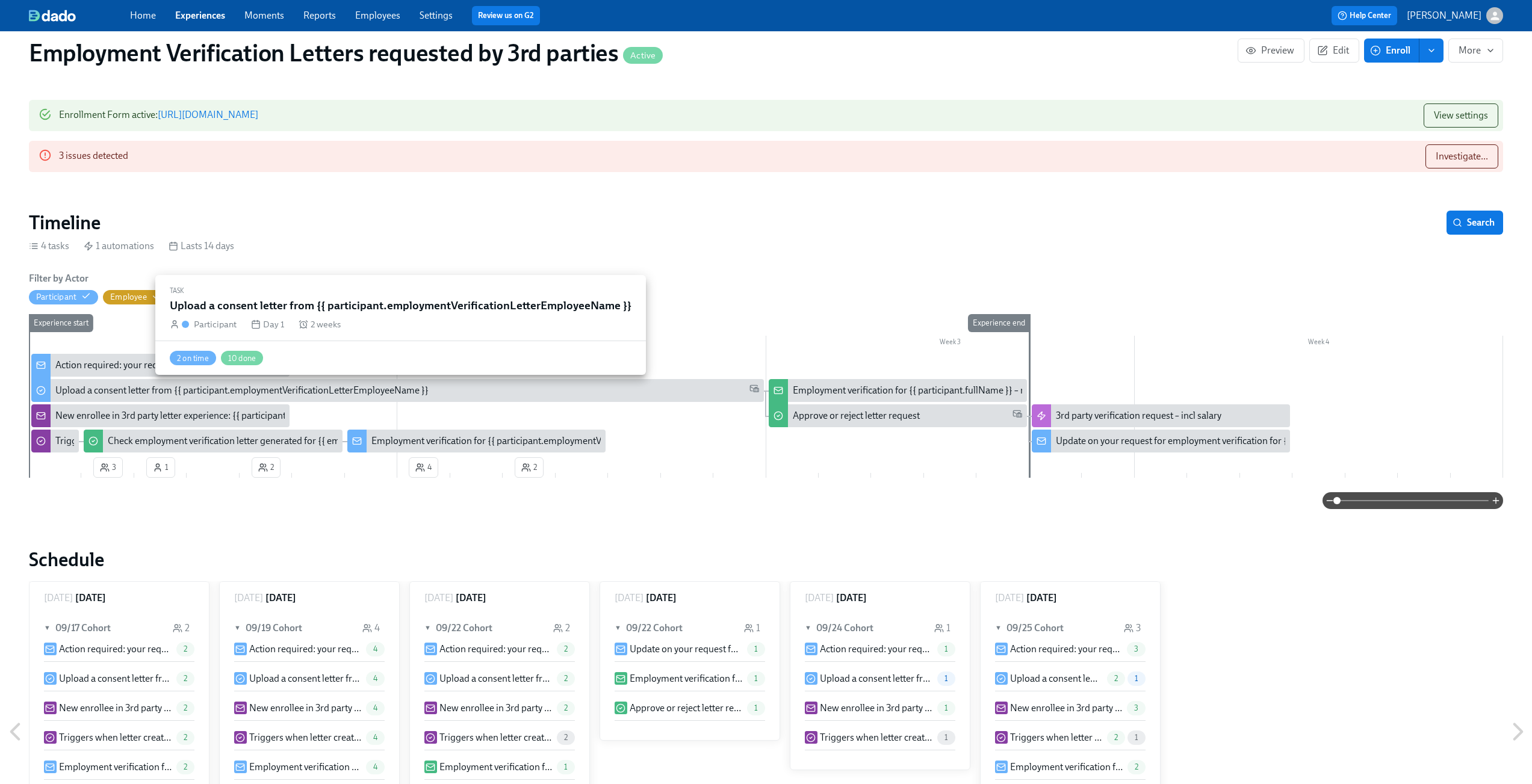
click at [119, 389] on div "Upload a consent letter from {{ participant.employmentVerificationLetterEmploye…" at bounding box center [242, 390] width 373 height 13
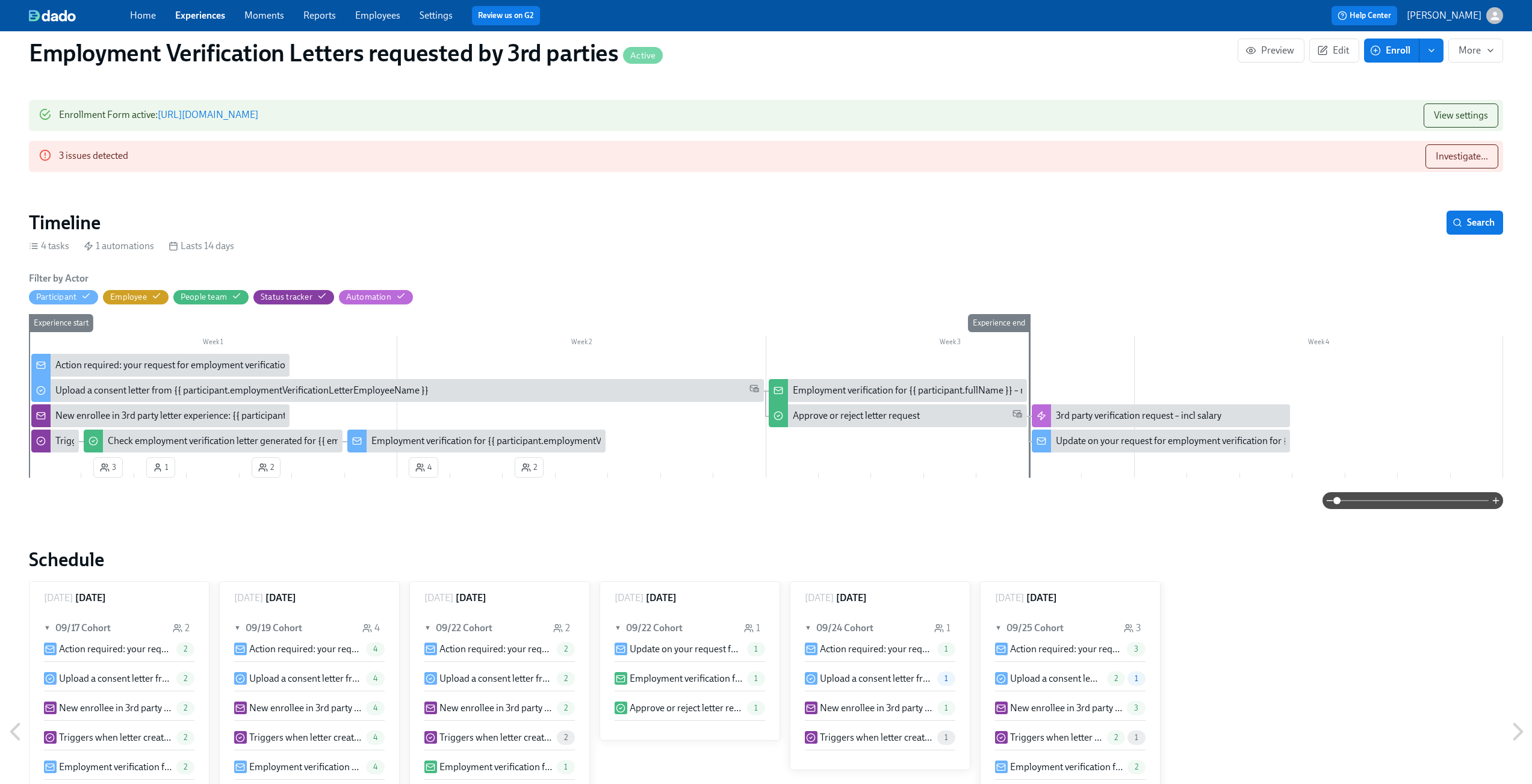
click at [105, 423] on div "New enrollee in 3rd party letter experience: {{ participant.employmentVerificat…" at bounding box center [271, 416] width 432 height 13
click at [89, 420] on div "New enrollee in 3rd party letter experience: {{ participant.employmentVerificat…" at bounding box center [271, 416] width 432 height 13
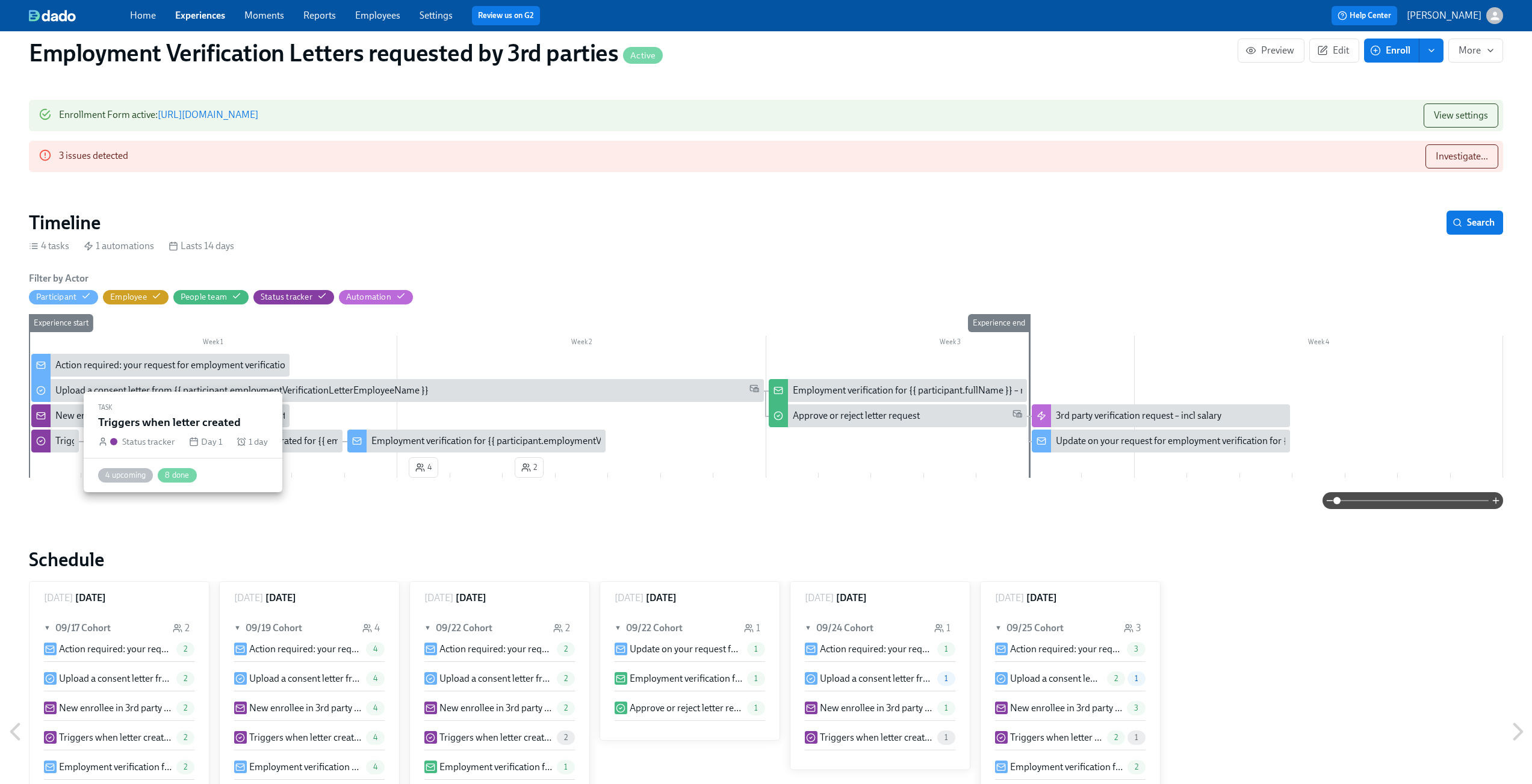
click at [63, 441] on div "Triggers when letter created" at bounding box center [113, 441] width 115 height 13
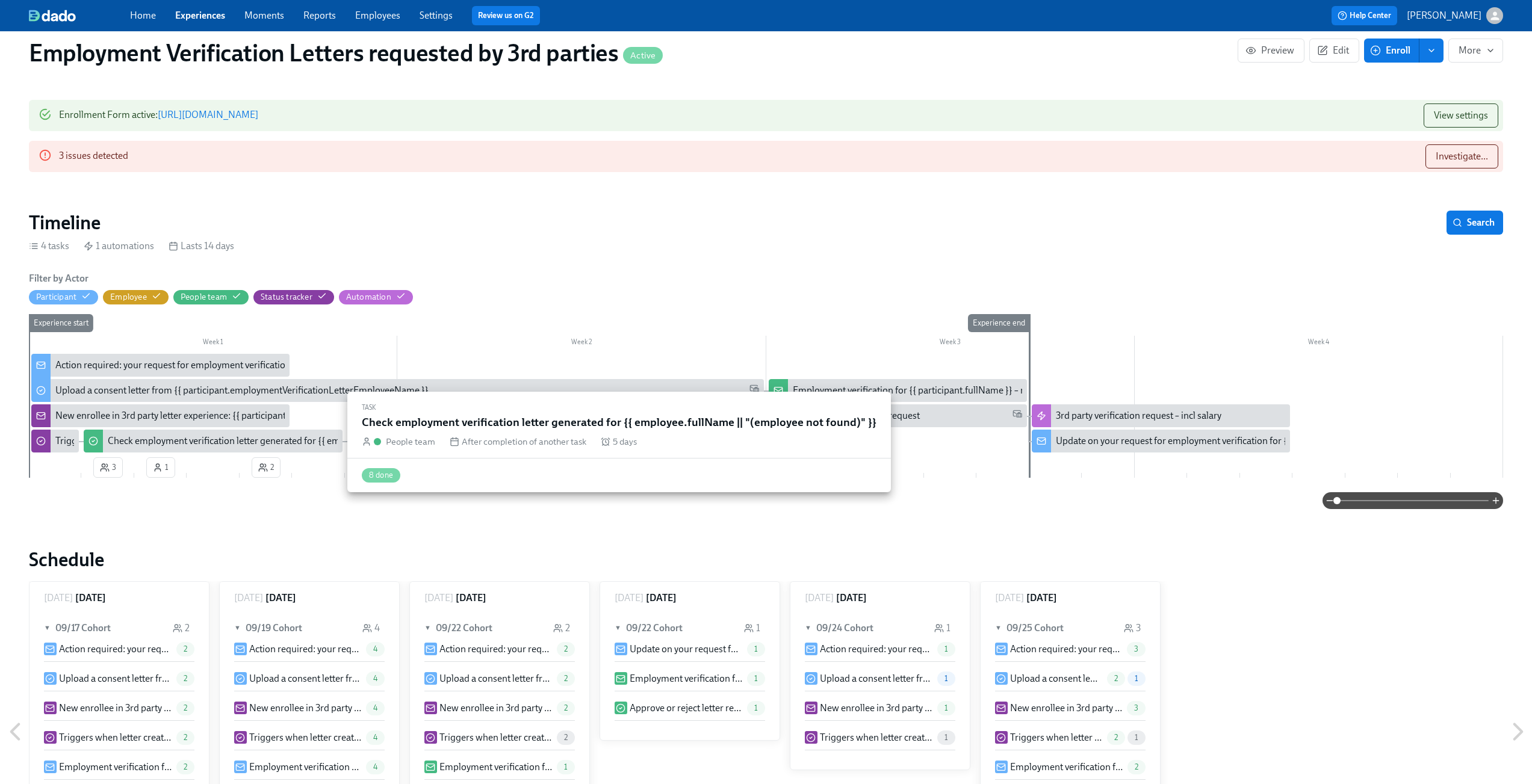
click at [141, 436] on div "Check employment verification letter generated for {{ employee.fullName || "(em…" at bounding box center [314, 441] width 414 height 13
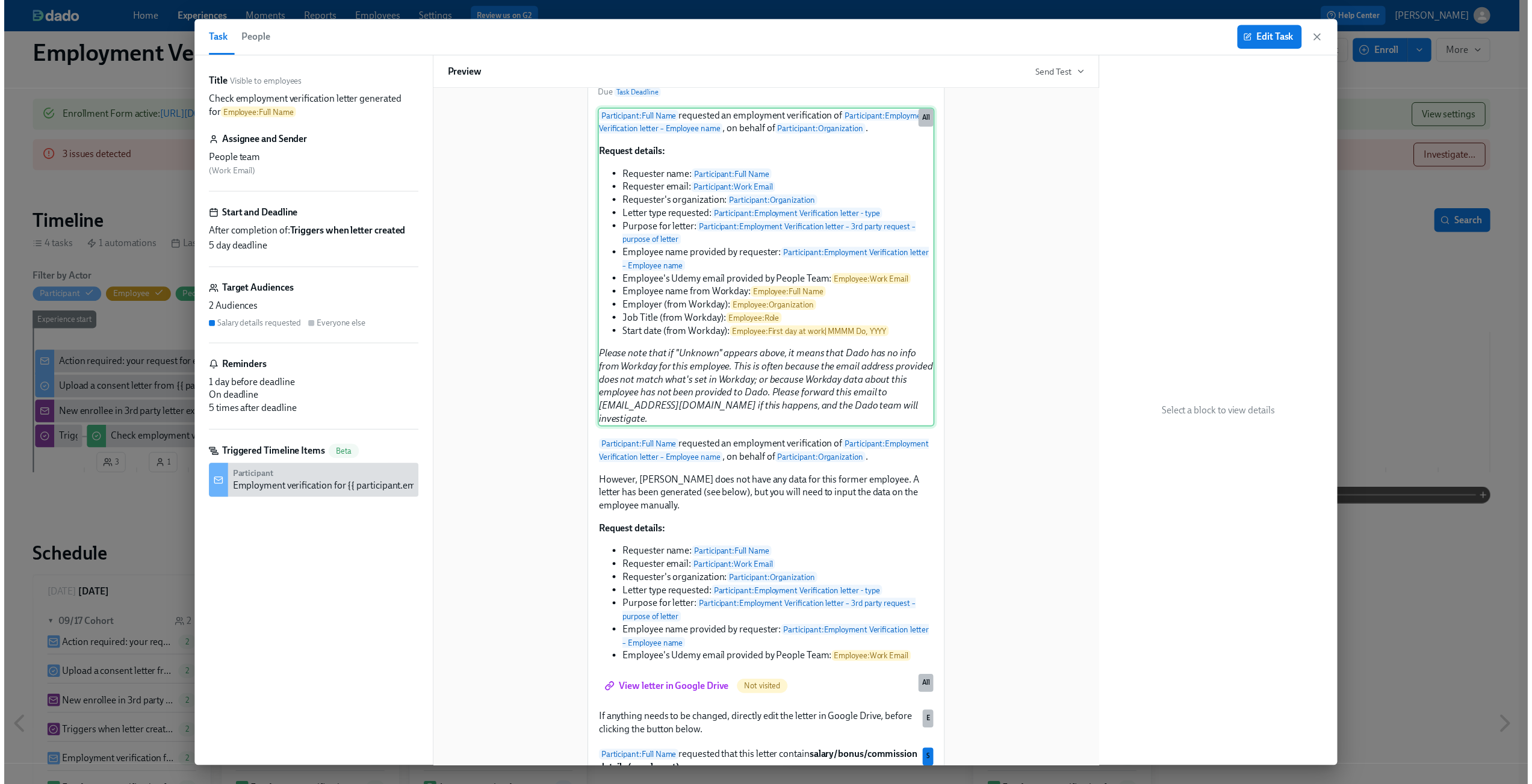
scroll to position [140, 0]
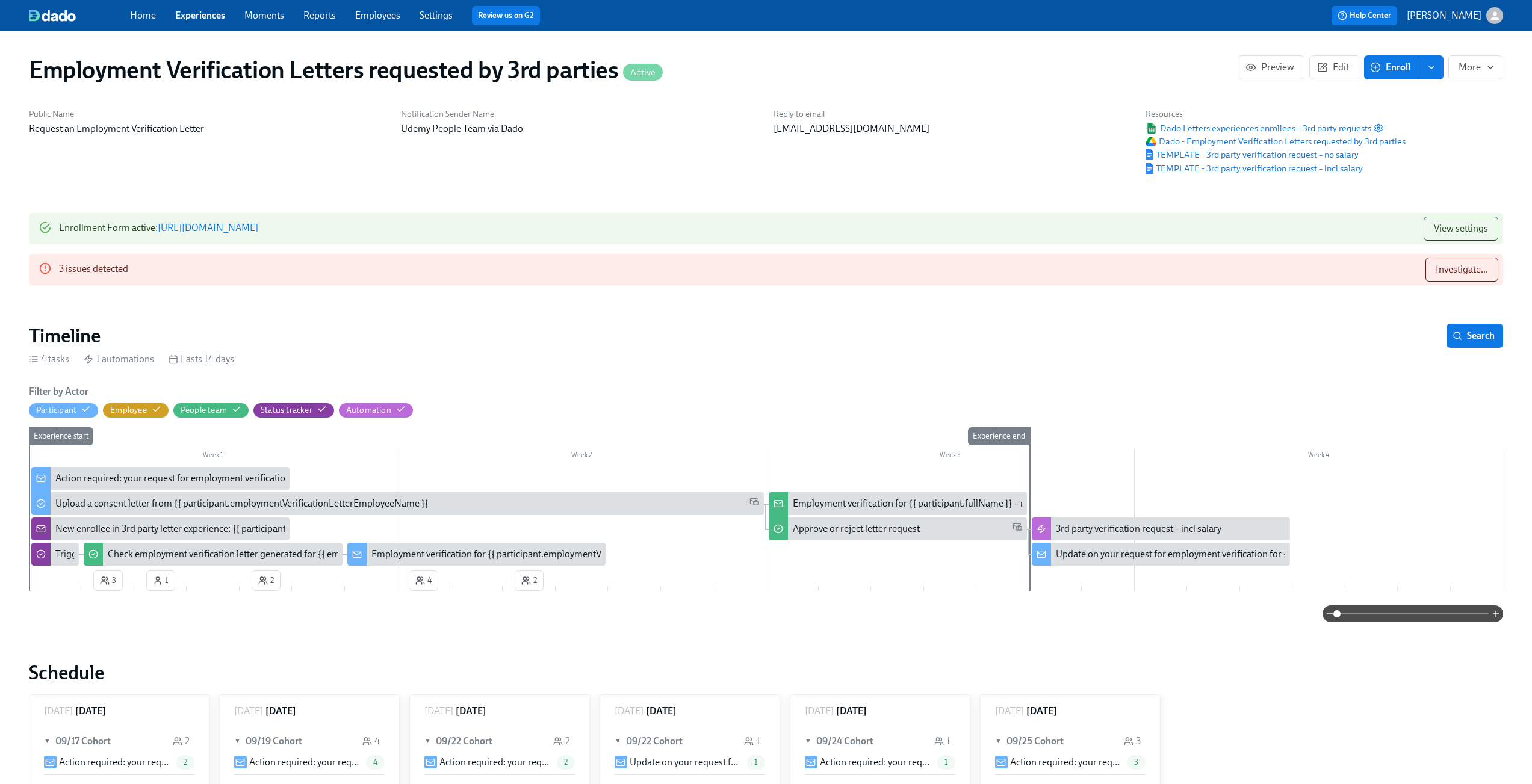
click at [211, 529] on div "New enrollee in 3rd party letter experience: {{ participant.employmentVerificat…" at bounding box center [271, 528] width 432 height 13
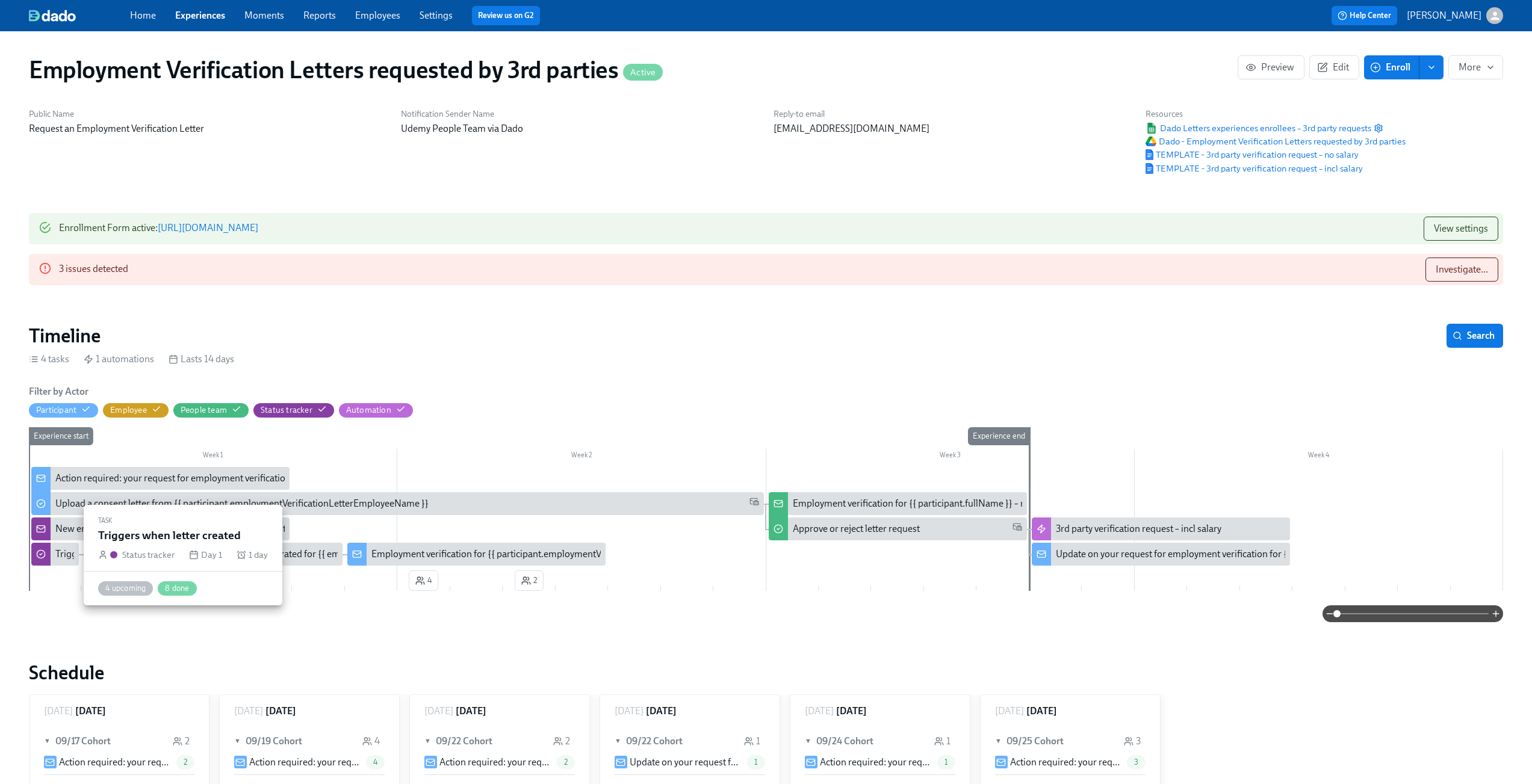
click at [66, 549] on div "Triggers when letter created" at bounding box center [113, 554] width 115 height 13
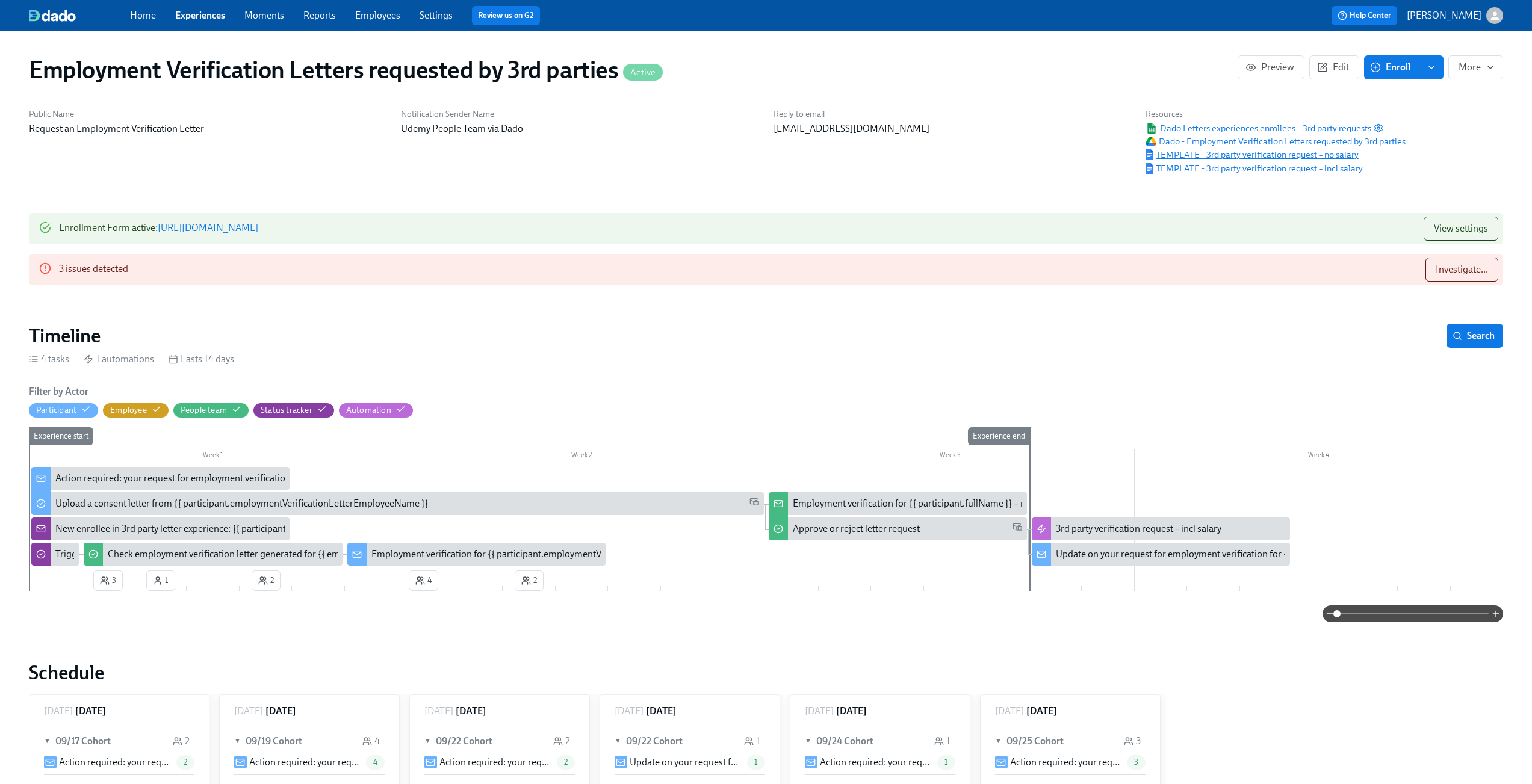
click at [1232, 159] on span "TEMPLATE - 3rd party verification request – no salary" at bounding box center [1252, 154] width 213 height 12
click at [135, 536] on div "New enrollee in 3rd party letter experience: {{ participant.employmentVerificat…" at bounding box center [160, 528] width 258 height 23
click at [1142, 528] on div "3rd party verification request – incl salary" at bounding box center [1138, 528] width 166 height 13
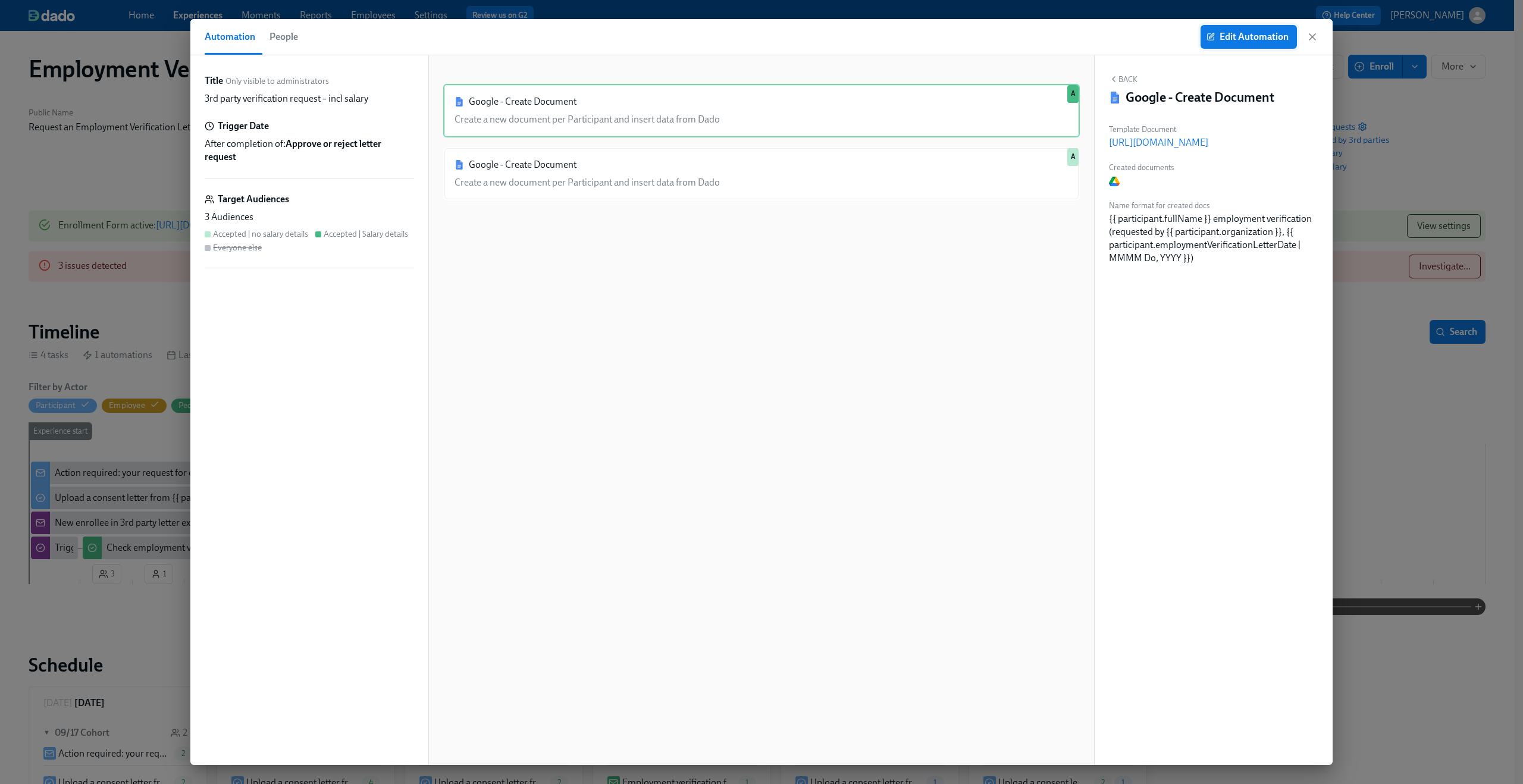
click at [1268, 33] on span "Edit Automation" at bounding box center [1249, 36] width 80 height 12
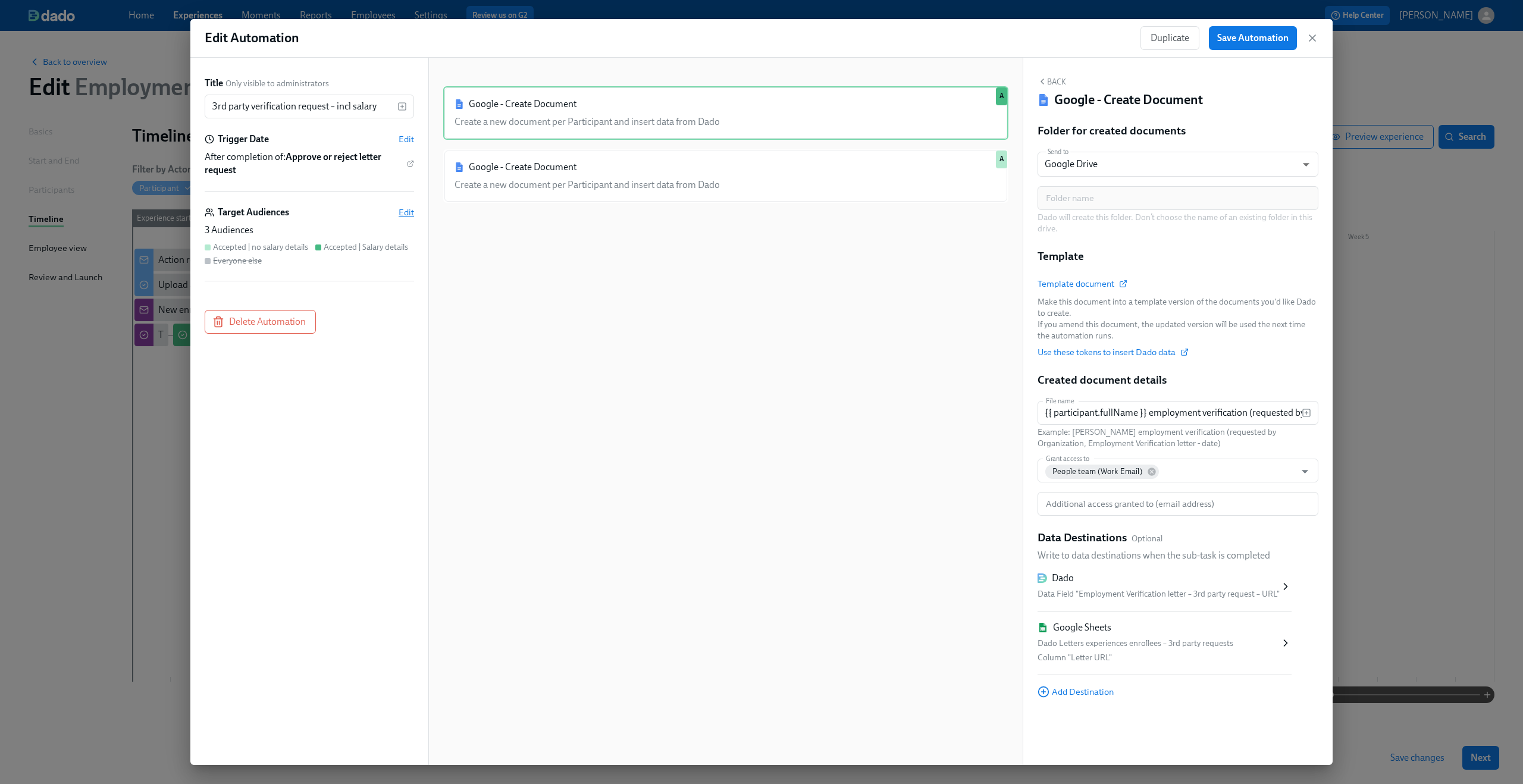
click at [406, 210] on span "Edit" at bounding box center [406, 212] width 16 height 12
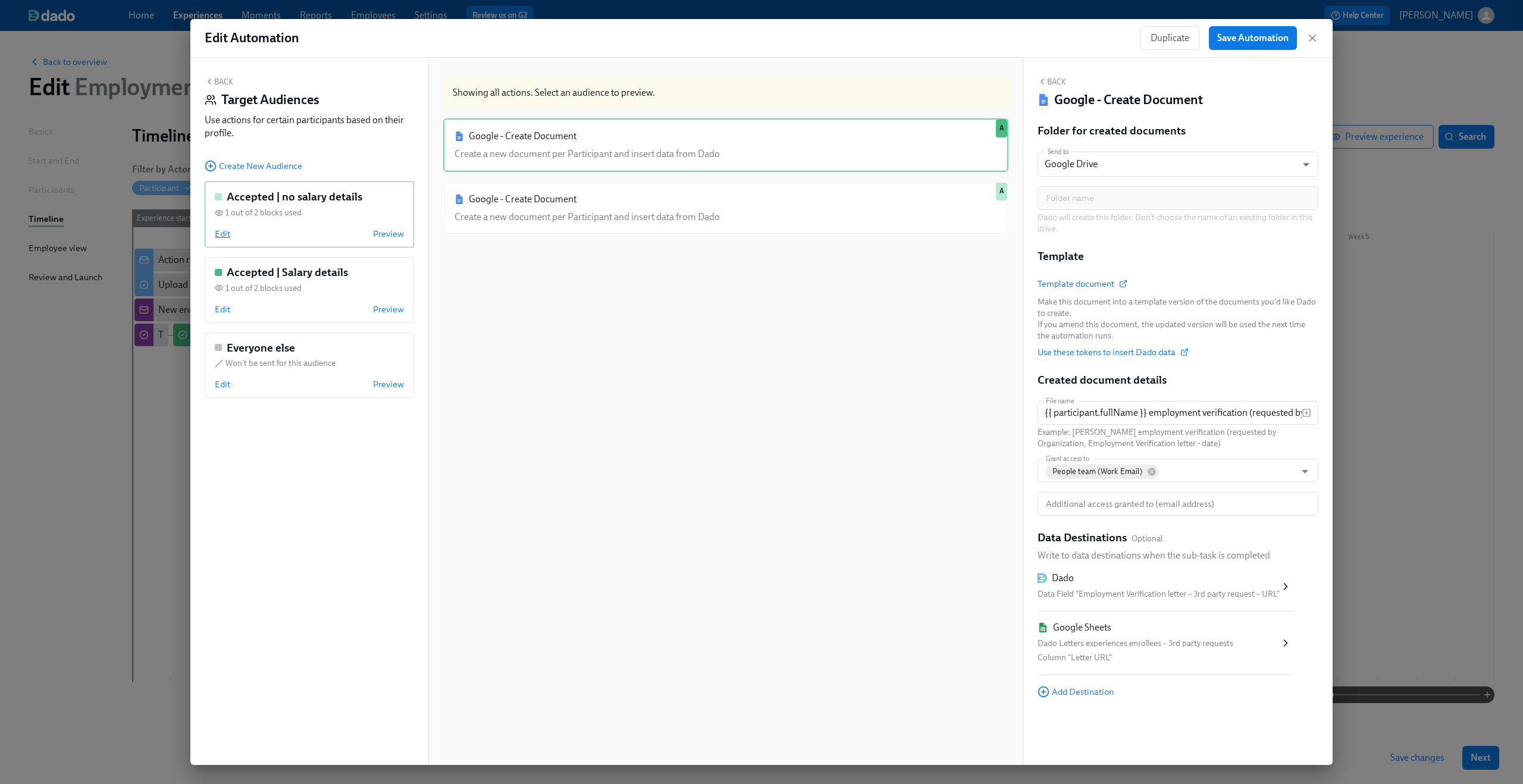
click at [223, 233] on span "Edit" at bounding box center [222, 234] width 16 height 12
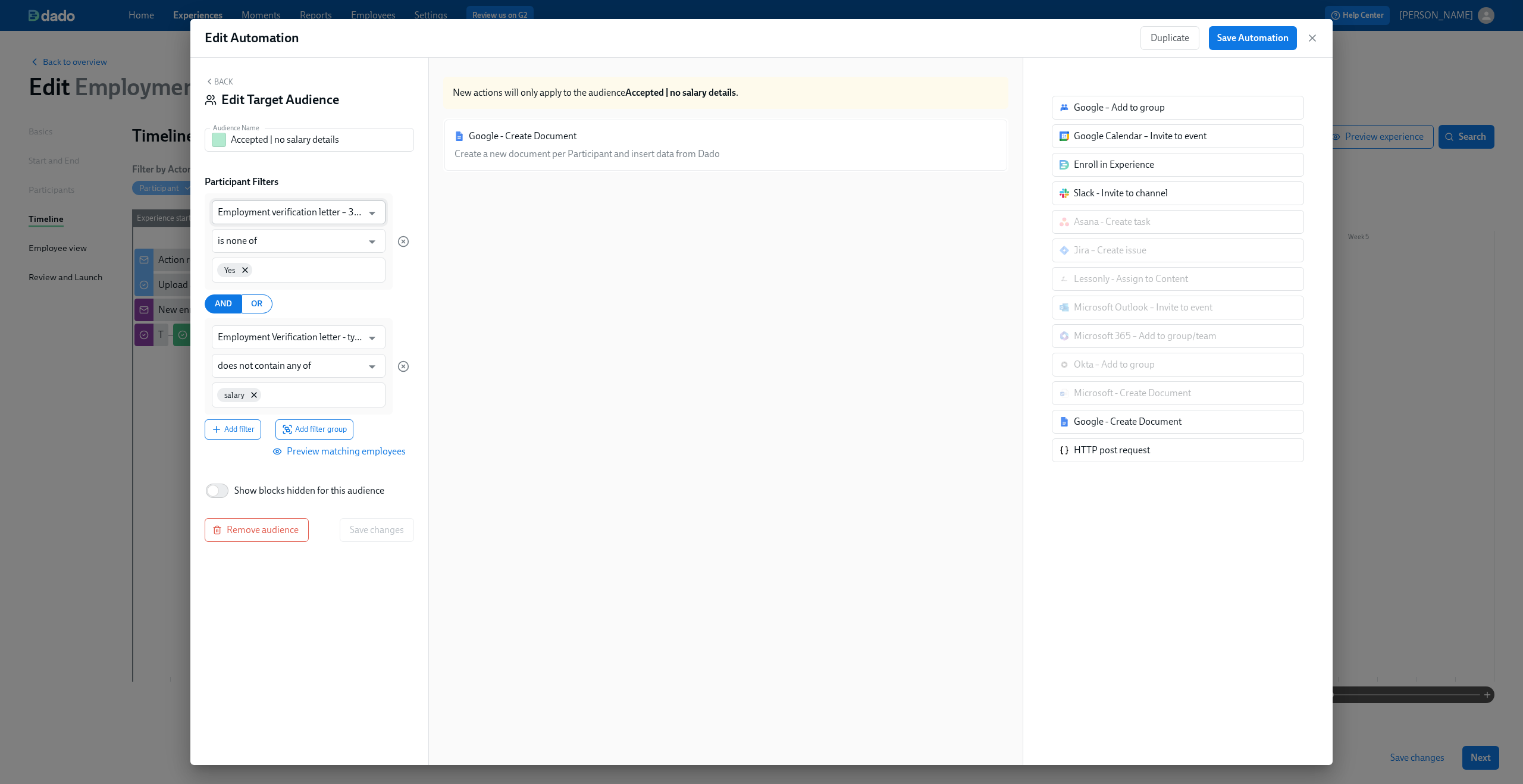
click at [327, 208] on input "Employment verification letter – 3rd party request - rejected?" at bounding box center [290, 212] width 144 height 24
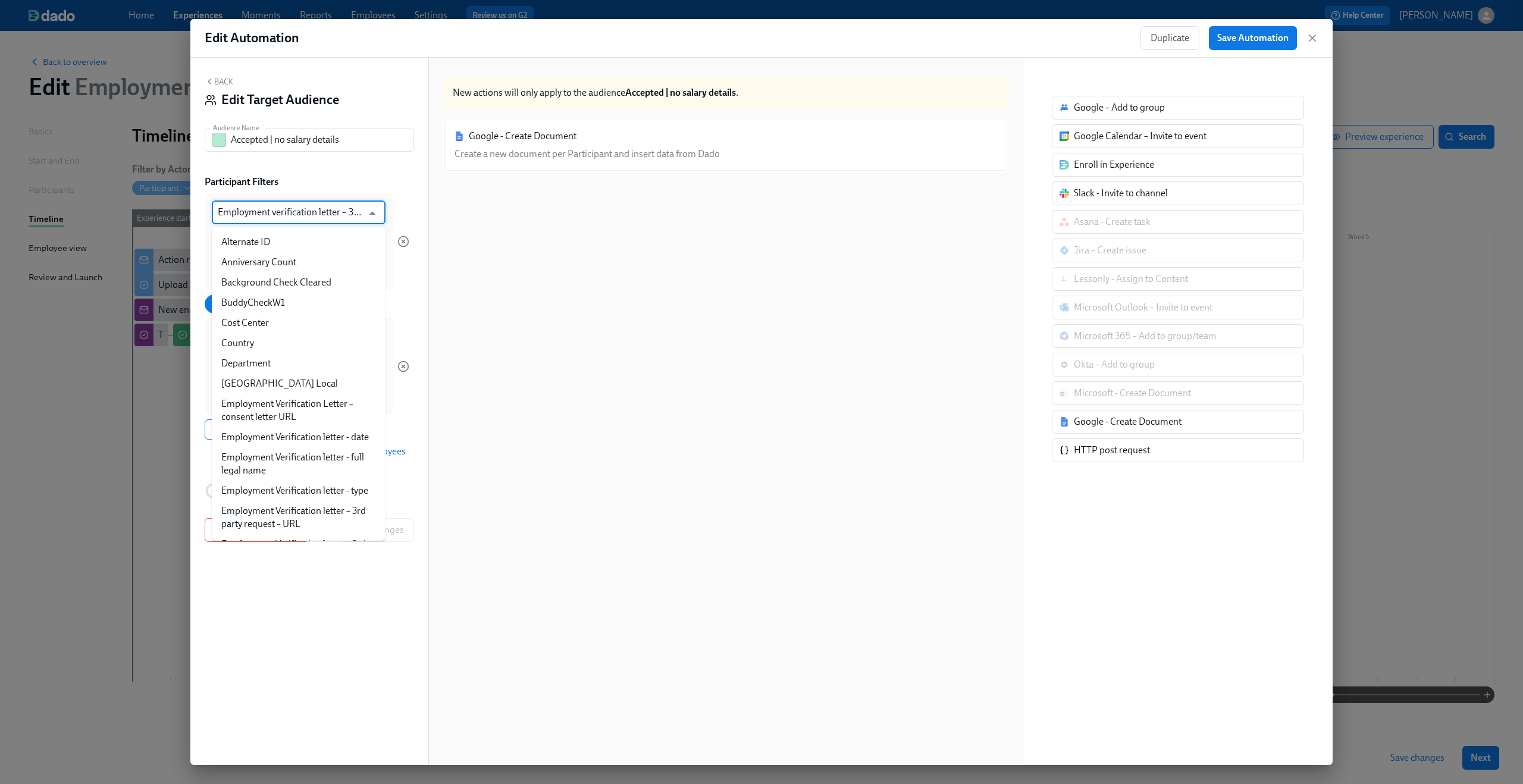
scroll to position [255, 0]
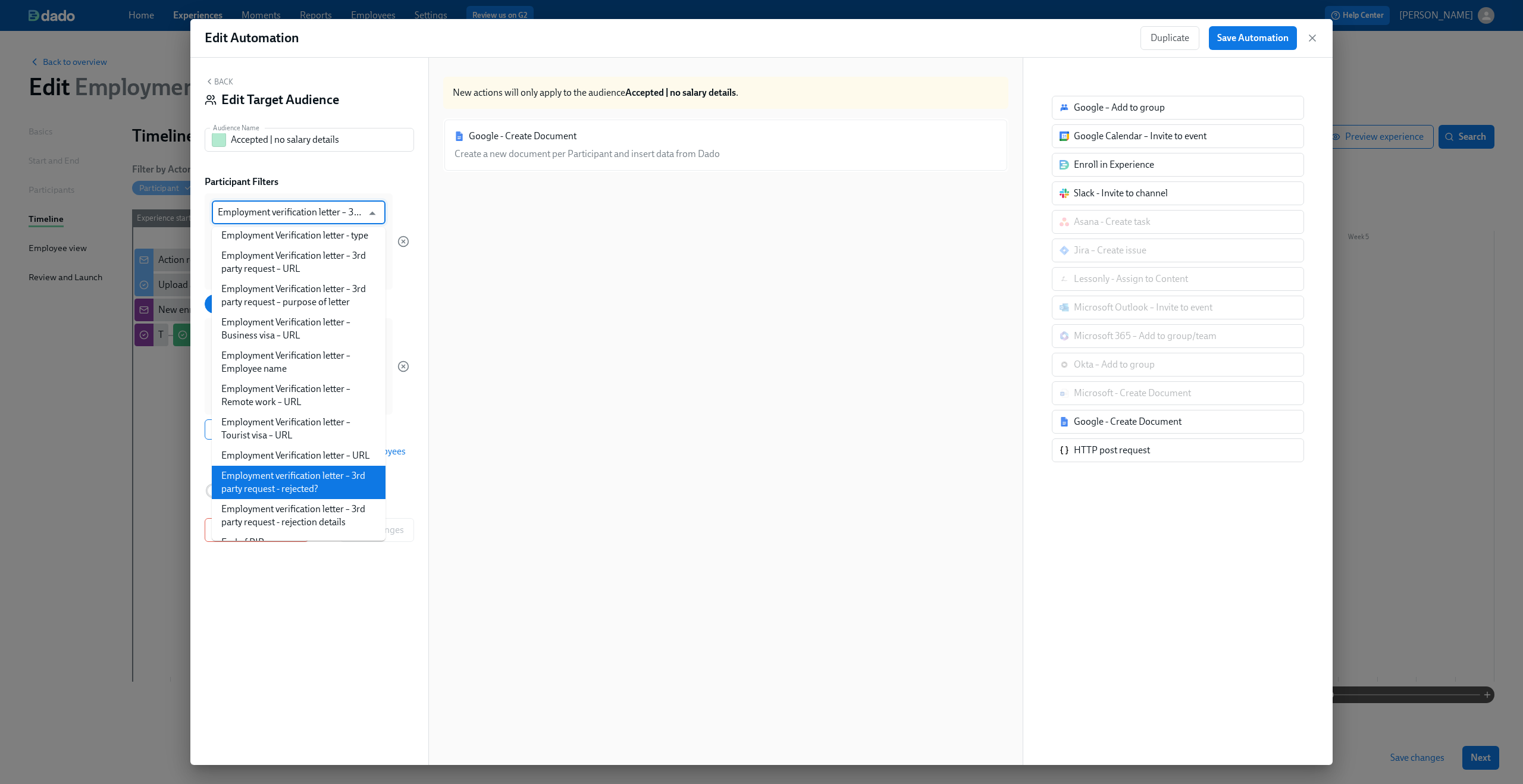
click at [362, 172] on div "Back Edit Target Audience Audience Name Accepted | no salary details Audience N…" at bounding box center [309, 411] width 238 height 707
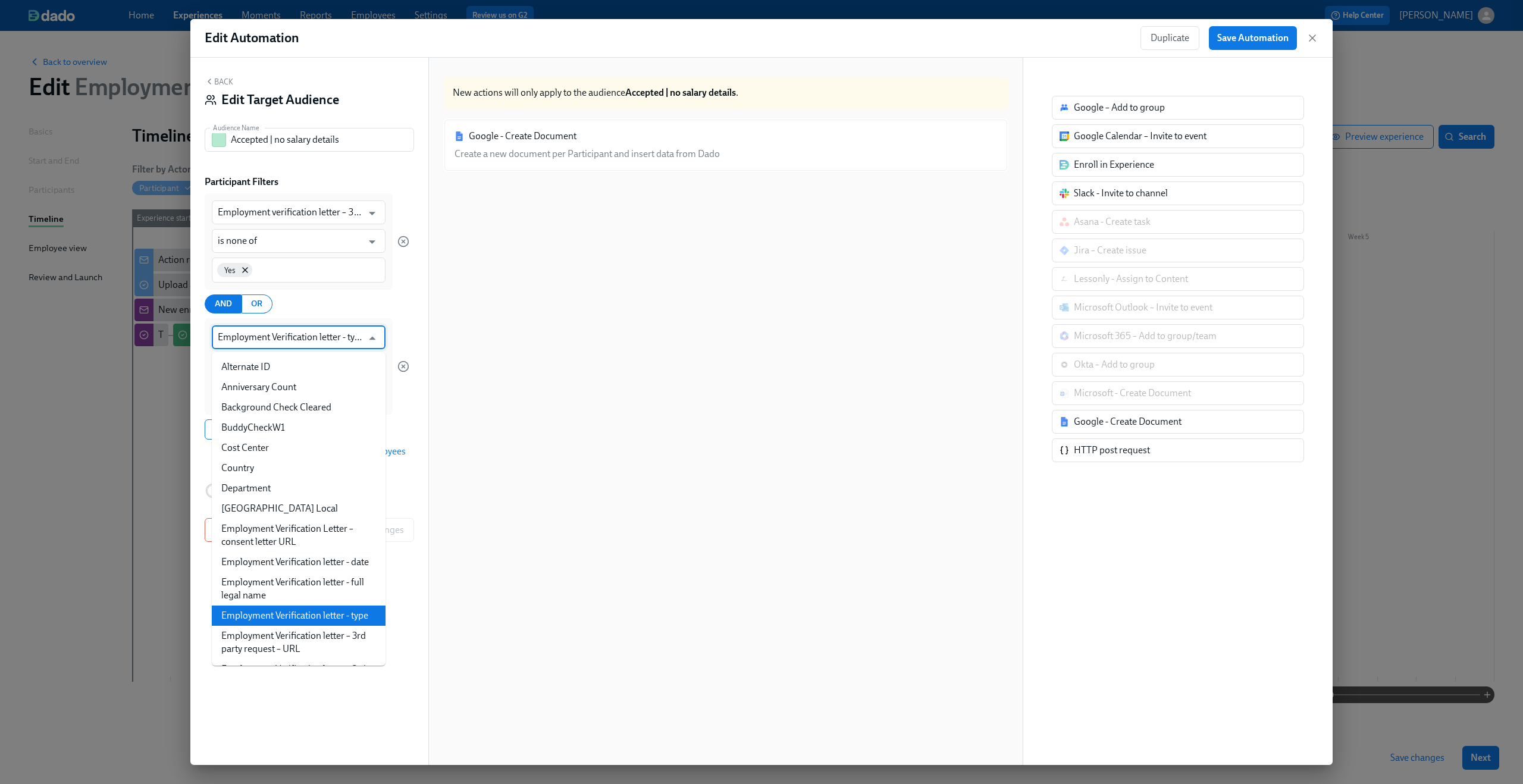
click at [304, 338] on input "Employment Verification letter - type" at bounding box center [290, 337] width 144 height 24
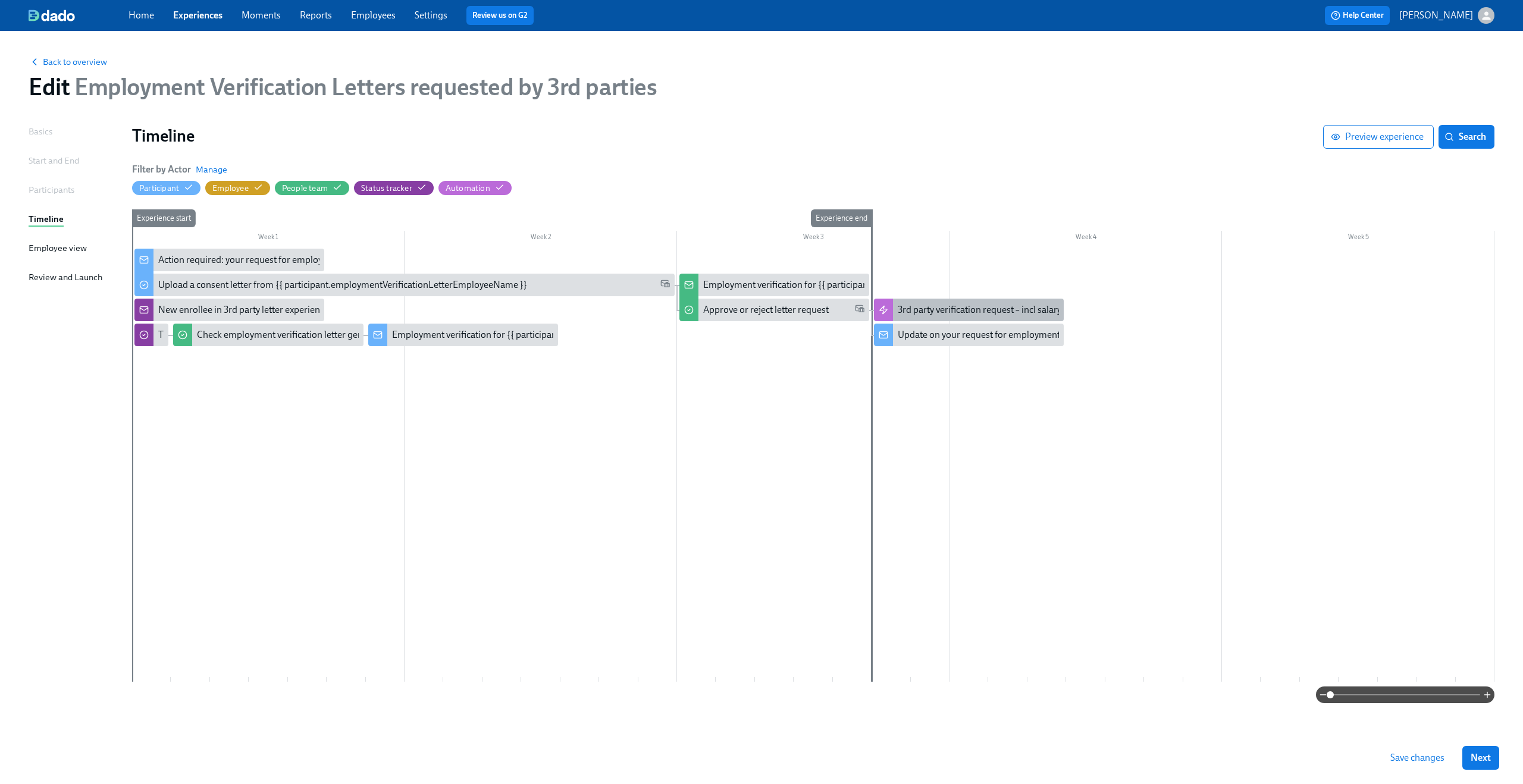
click at [926, 301] on div "3rd party verification request – incl salary" at bounding box center [968, 310] width 190 height 23
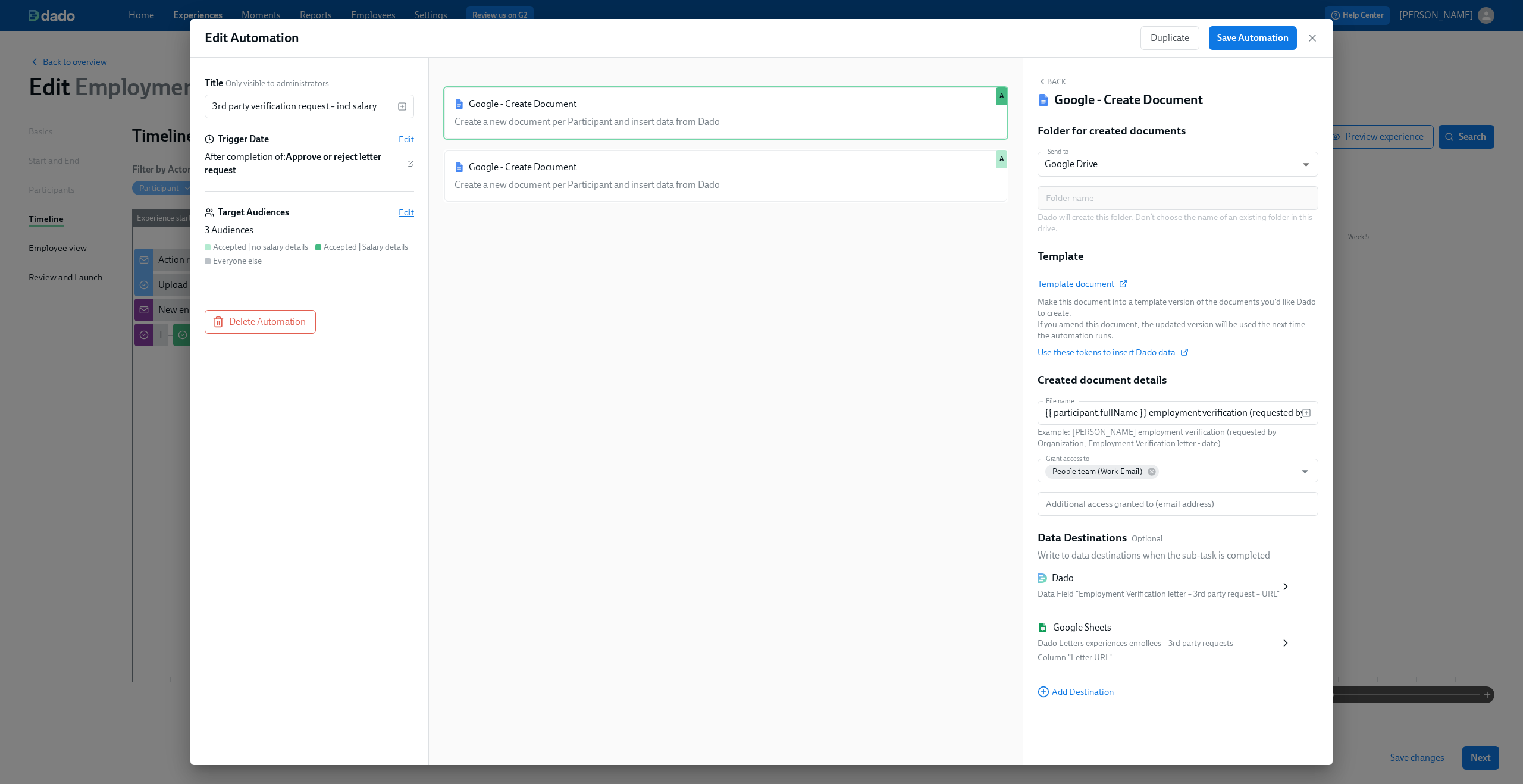
click at [410, 213] on span "Edit" at bounding box center [406, 212] width 16 height 12
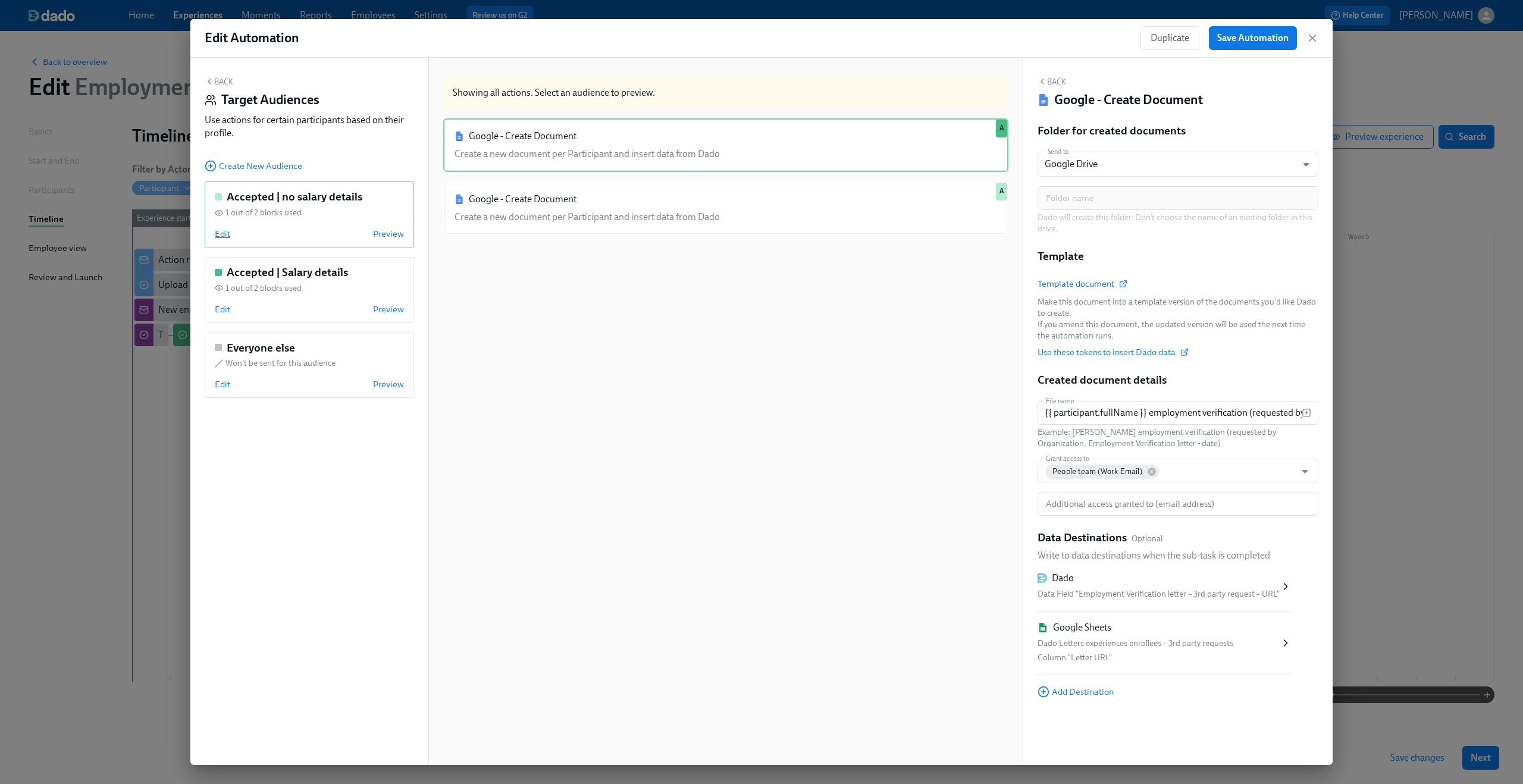
click at [221, 232] on span "Edit" at bounding box center [222, 234] width 16 height 12
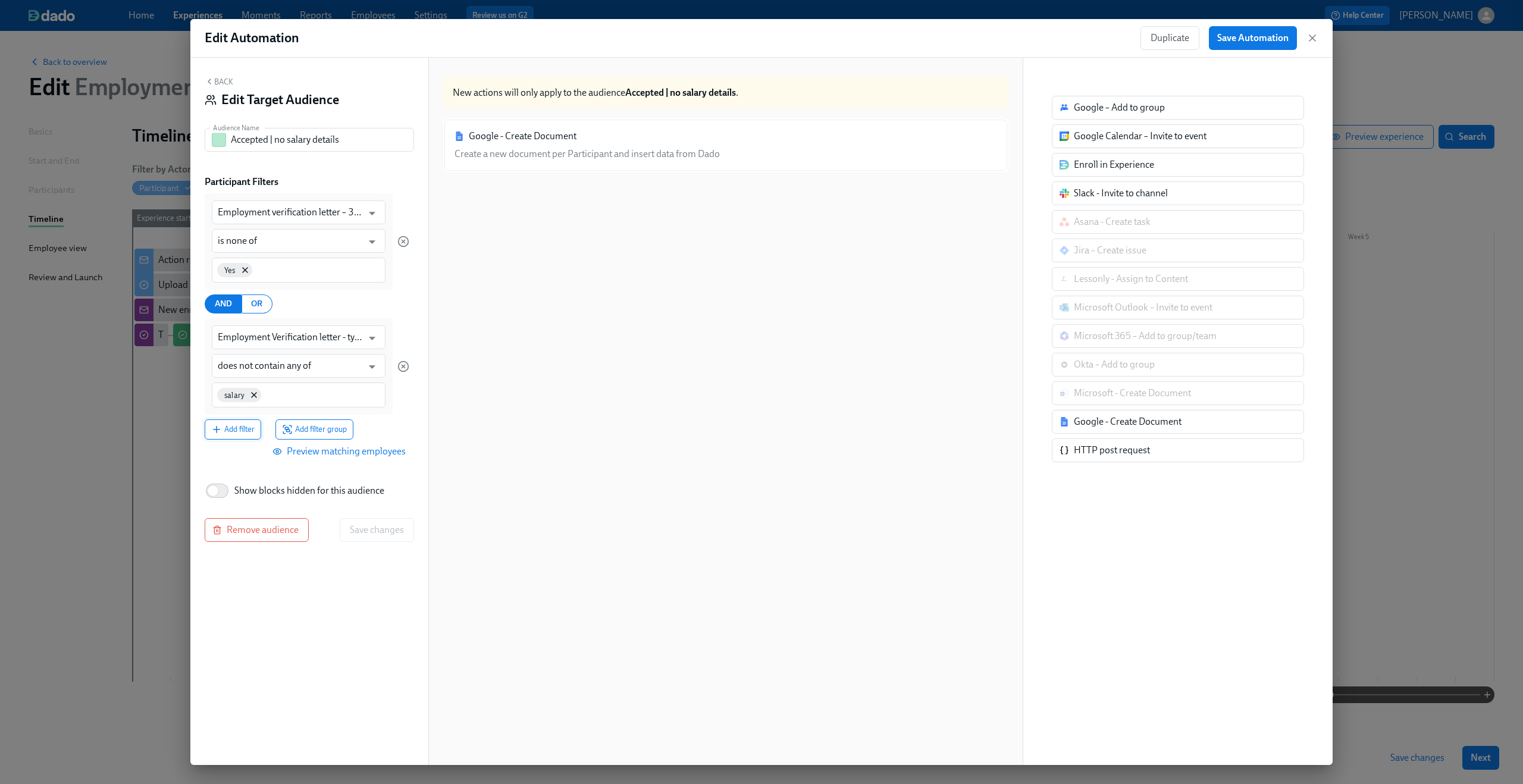
click at [232, 434] on span "Add filter" at bounding box center [232, 429] width 43 height 12
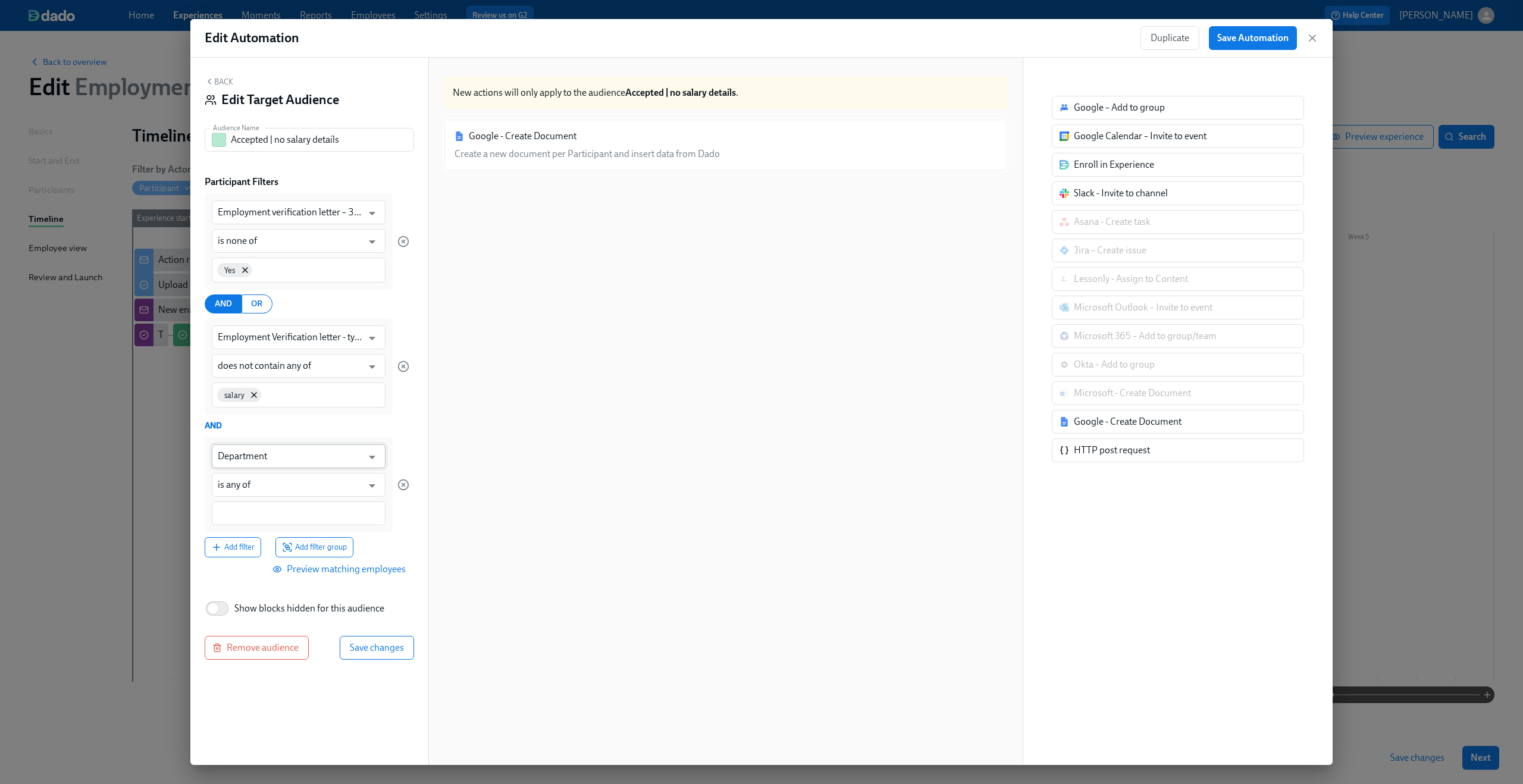
click at [260, 453] on input "Department" at bounding box center [290, 456] width 144 height 24
type input "Department"
click at [469, 536] on div "Google - Create Document Create a new document per Participant and insert data …" at bounding box center [726, 453] width 565 height 669
click at [1307, 36] on icon "button" at bounding box center [1312, 38] width 12 height 12
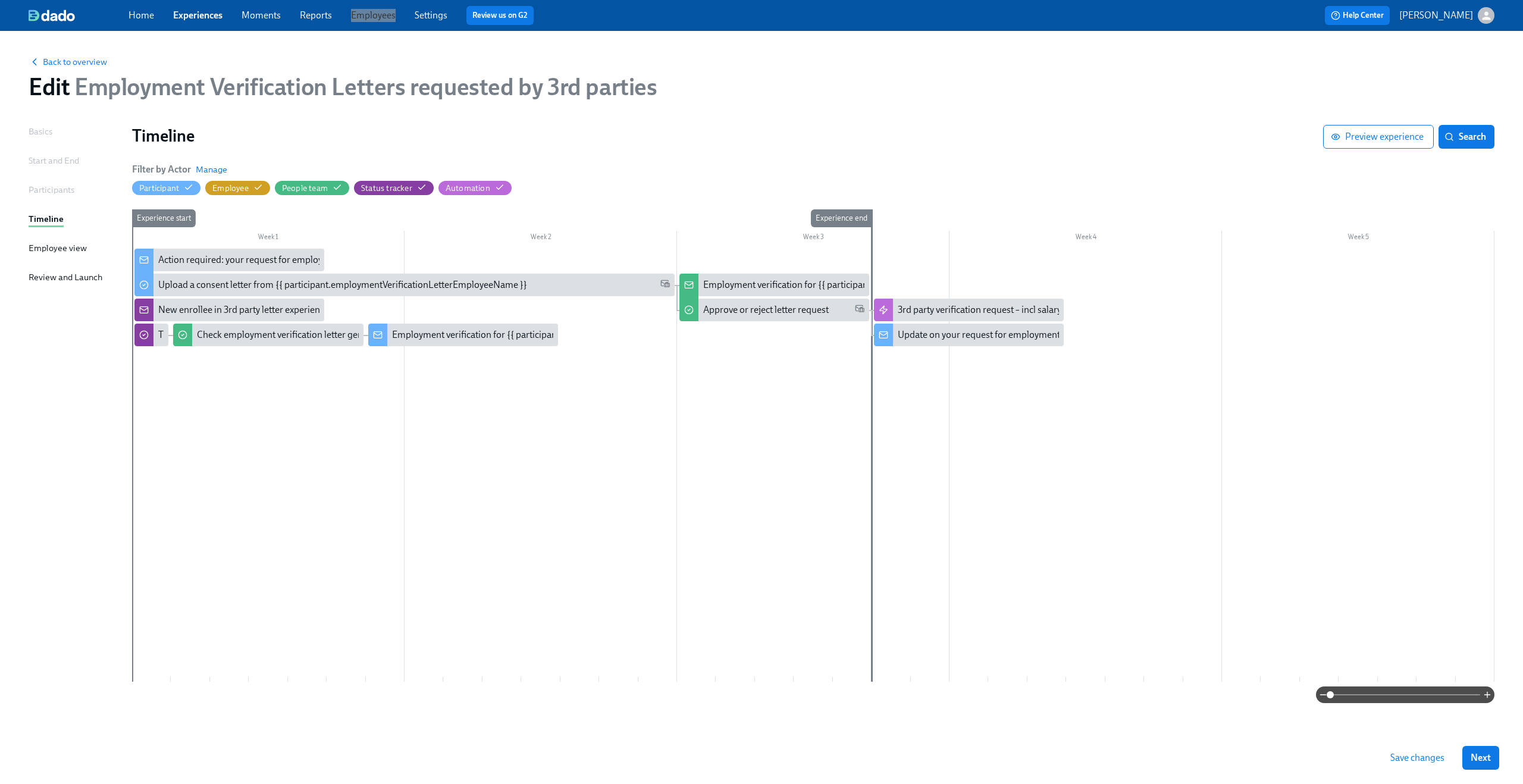
drag, startPoint x: 376, startPoint y: 15, endPoint x: 937, endPoint y: 9, distance: 561.0
click at [0, 0] on div "Home Experiences Moments Reports Employees Settings Review us on G2 Help Center…" at bounding box center [762, 15] width 1523 height 31
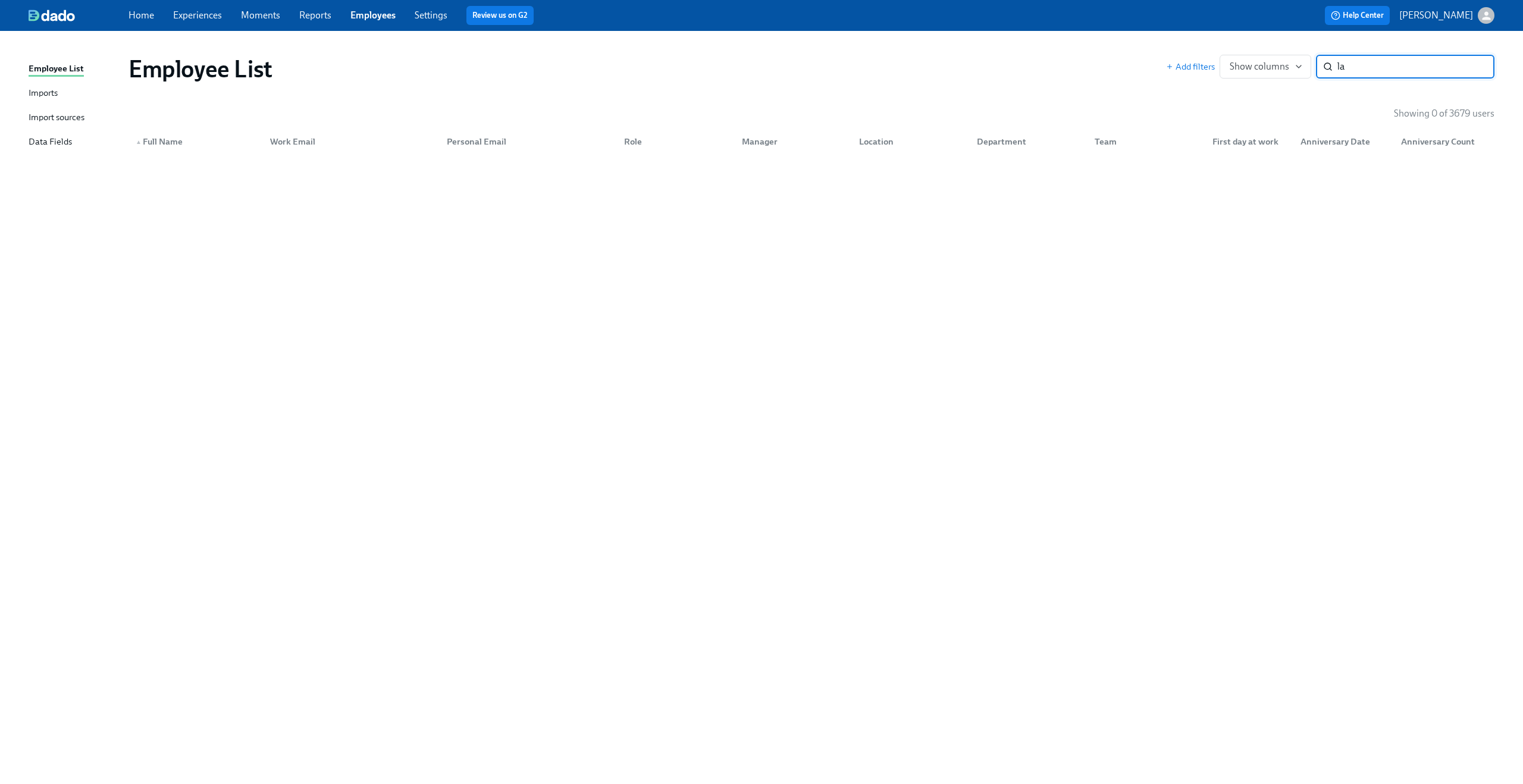
type input "l"
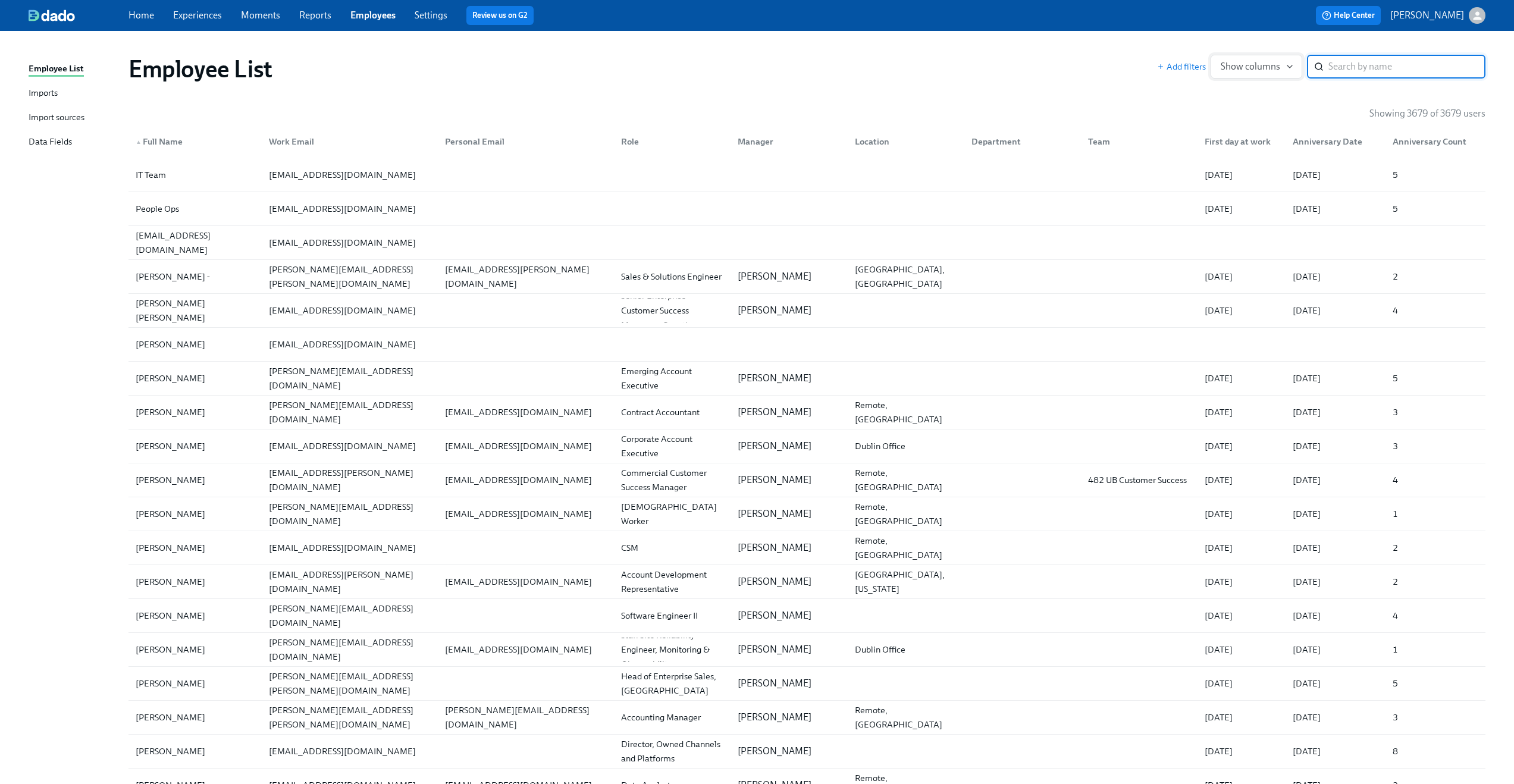
click at [1292, 63] on icon "button" at bounding box center [1290, 67] width 10 height 10
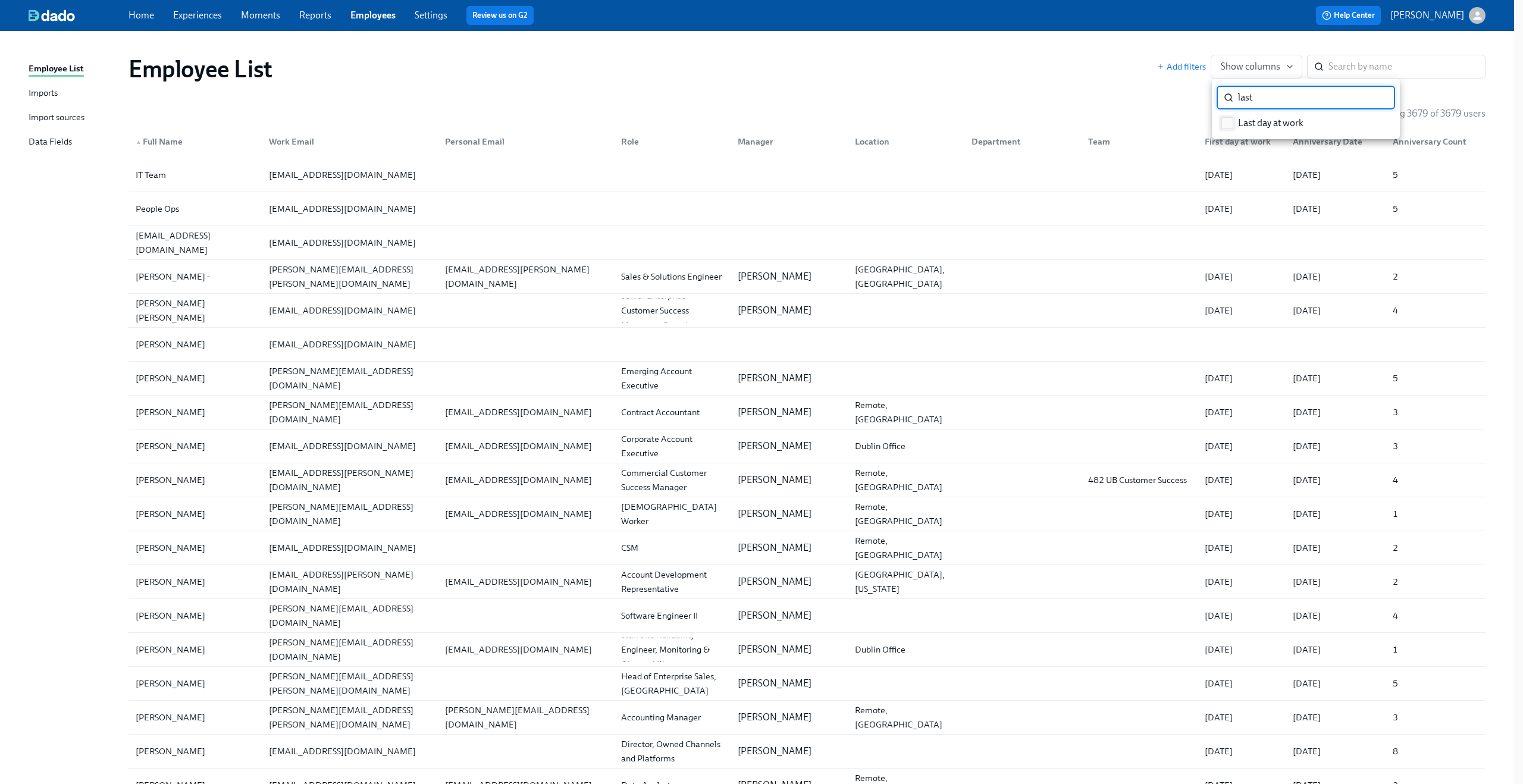
type input "last"
click at [1232, 122] on input "Last day at work" at bounding box center [1227, 123] width 11 height 11
checkbox input "true"
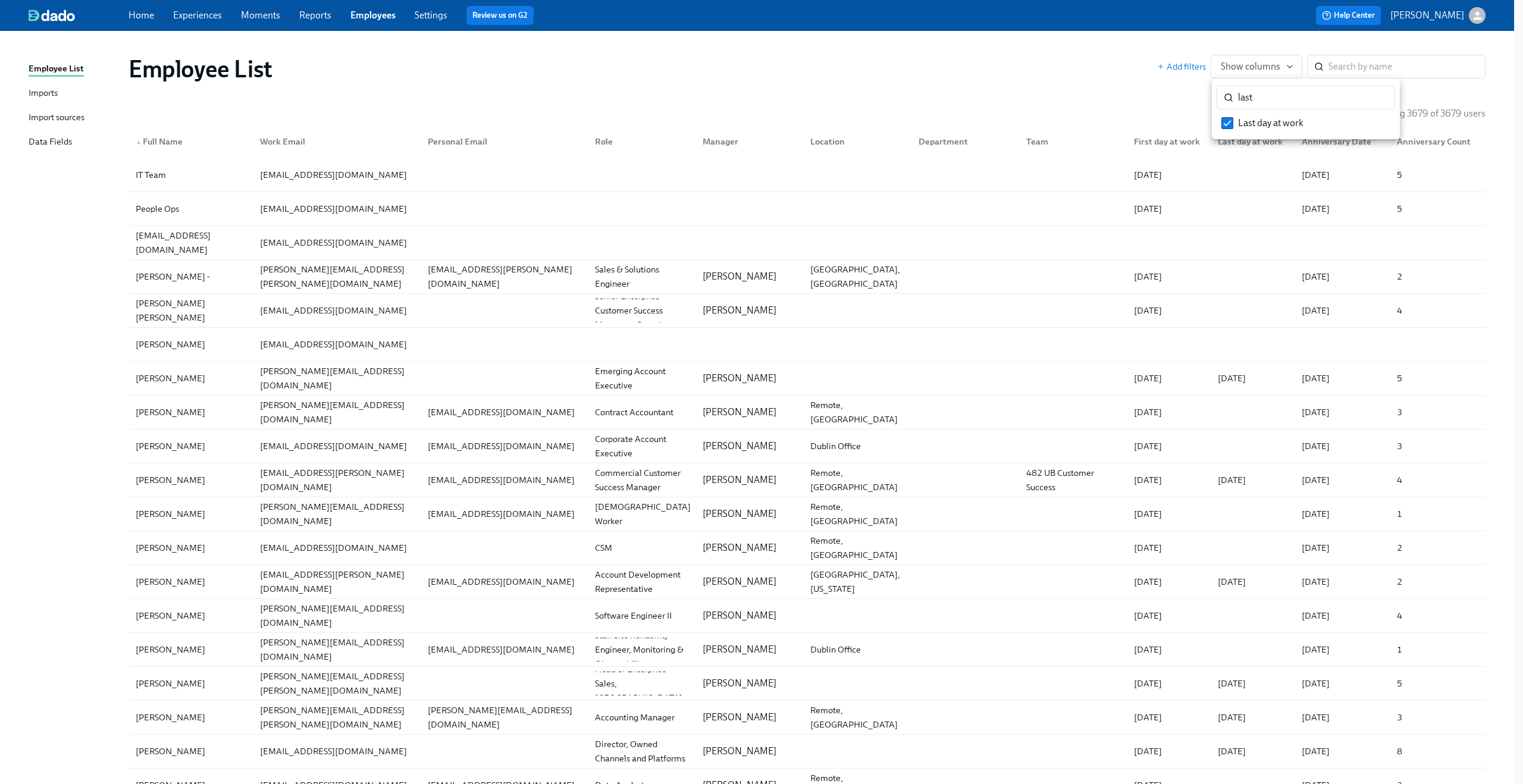
click at [1027, 74] on div at bounding box center [762, 392] width 1523 height 784
